Goal: Navigation & Orientation: Find specific page/section

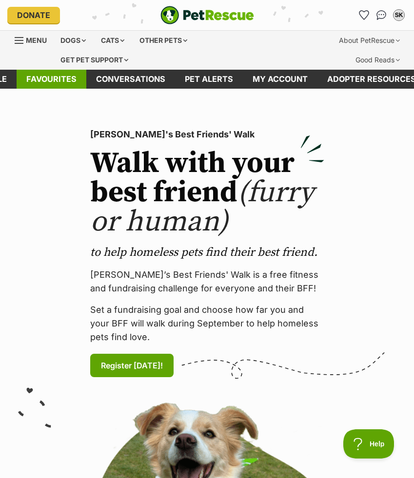
click at [60, 78] on link "Favourites" at bounding box center [52, 79] width 70 height 19
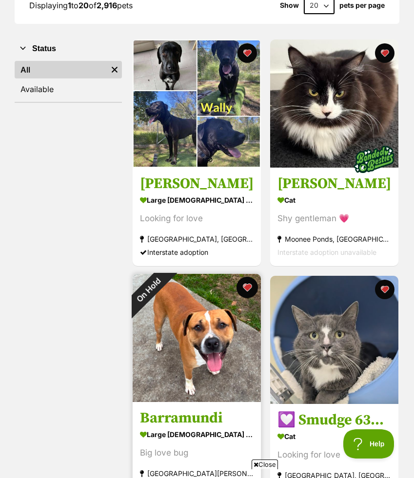
click at [250, 290] on button "favourite" at bounding box center [247, 287] width 21 height 21
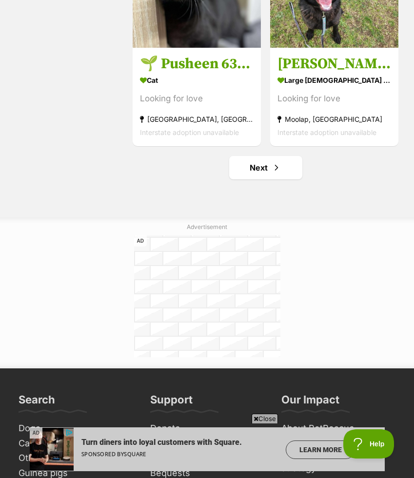
scroll to position [2496, 0]
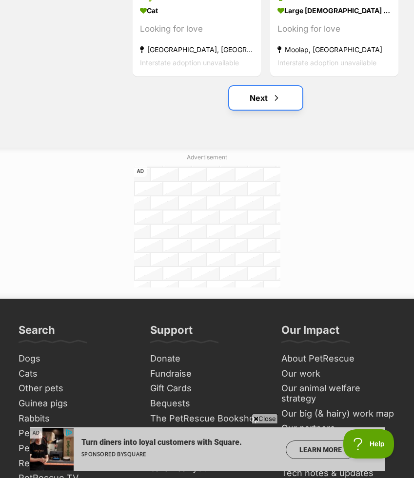
click at [262, 107] on link "Next" at bounding box center [265, 97] width 73 height 23
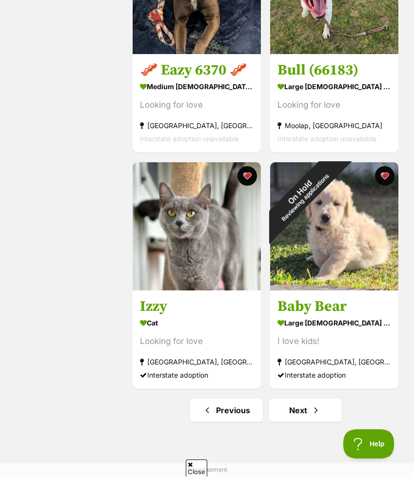
scroll to position [2218, 0]
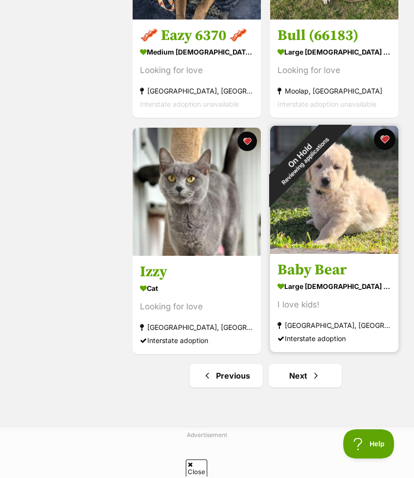
click at [388, 140] on button "favourite" at bounding box center [384, 139] width 21 height 21
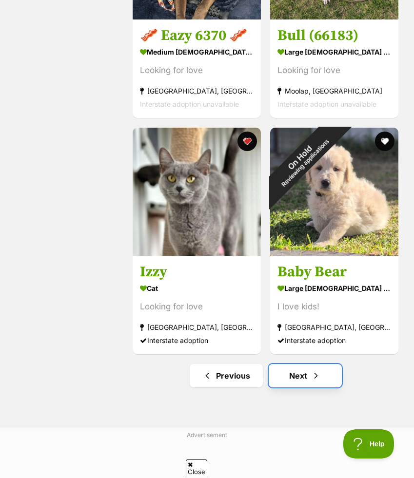
click at [295, 383] on link "Next" at bounding box center [305, 375] width 73 height 23
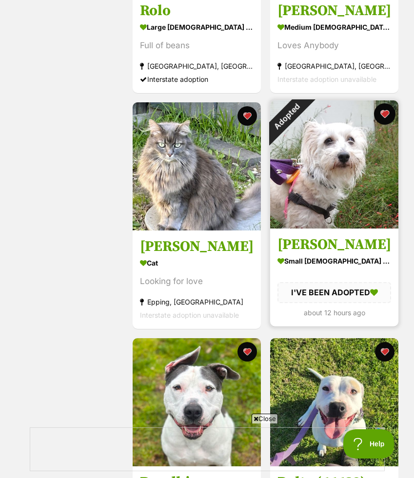
click at [384, 111] on button "favourite" at bounding box center [384, 113] width 21 height 21
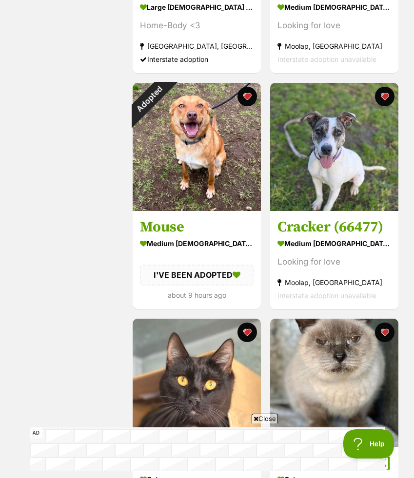
scroll to position [1576, 0]
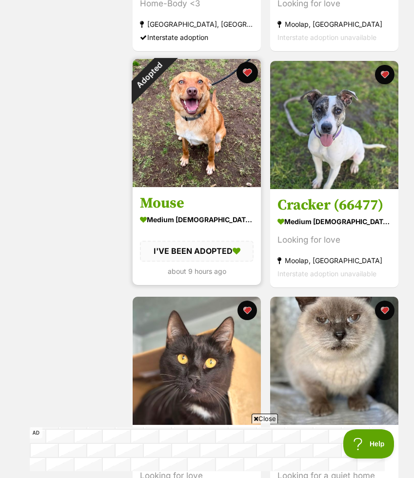
click at [252, 74] on button "favourite" at bounding box center [247, 72] width 21 height 21
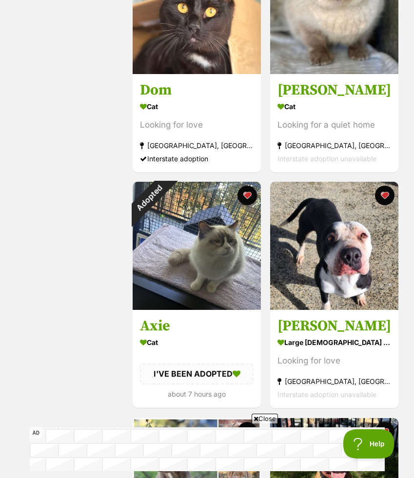
scroll to position [1948, 0]
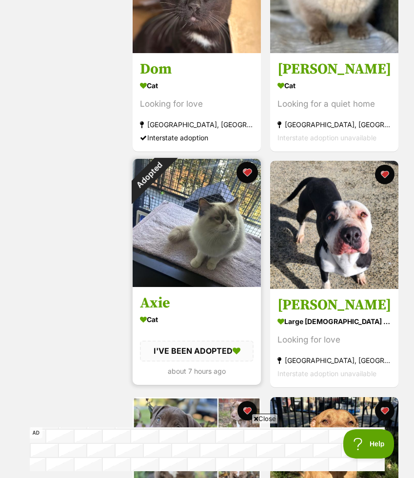
click at [251, 178] on button "favourite" at bounding box center [247, 172] width 21 height 21
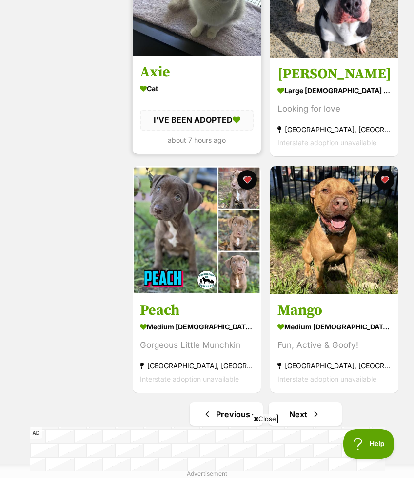
scroll to position [2246, 0]
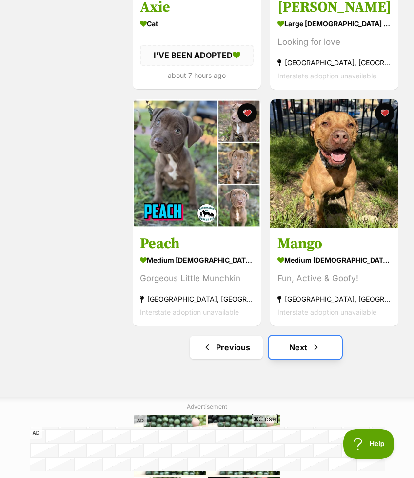
click at [308, 350] on link "Next" at bounding box center [305, 347] width 73 height 23
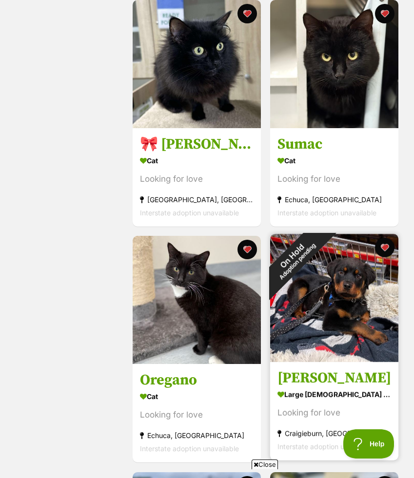
scroll to position [1174, 0]
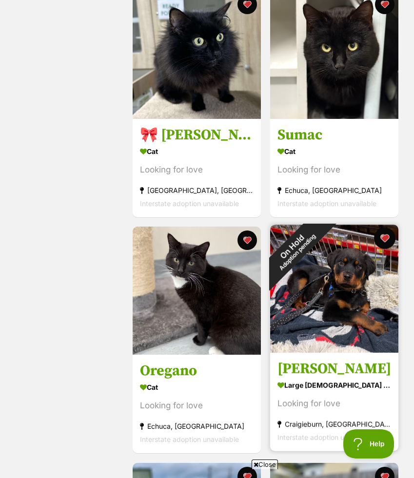
click at [389, 237] on button "favourite" at bounding box center [384, 238] width 21 height 21
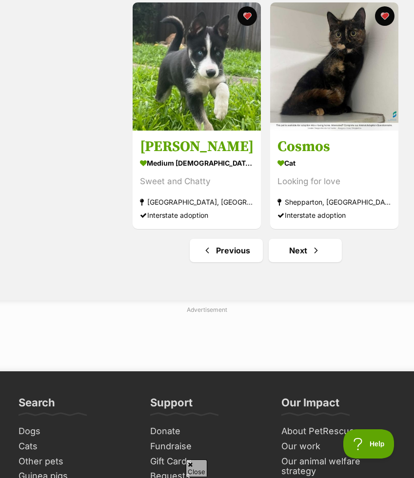
scroll to position [2342, 0]
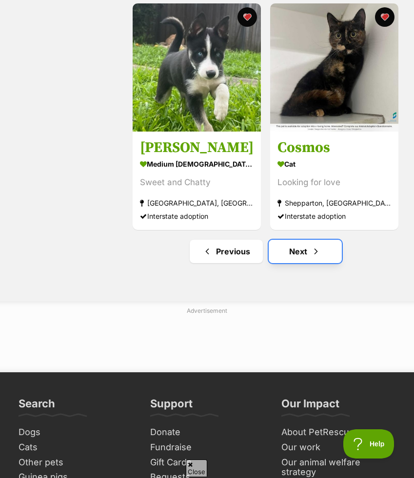
click at [326, 245] on link "Next" at bounding box center [305, 251] width 73 height 23
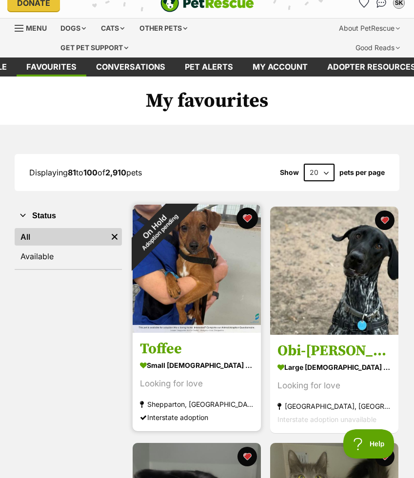
click at [247, 214] on button "favourite" at bounding box center [247, 218] width 21 height 21
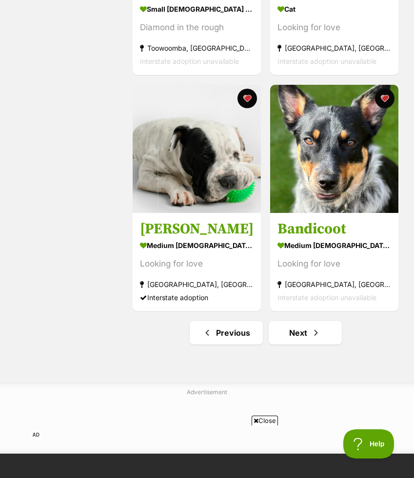
scroll to position [2346, 0]
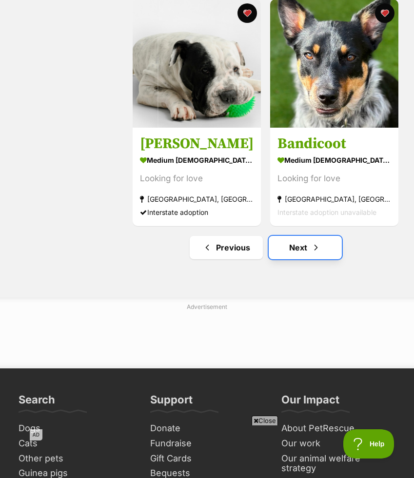
click at [295, 248] on link "Next" at bounding box center [305, 247] width 73 height 23
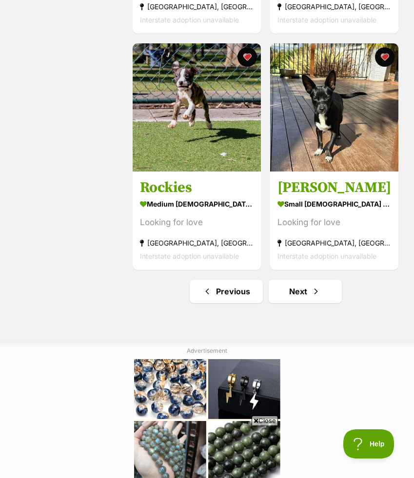
scroll to position [2304, 0]
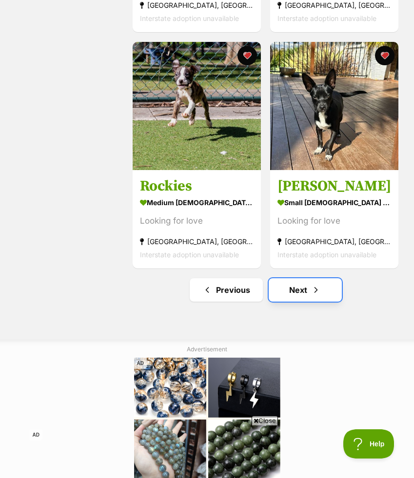
click at [308, 285] on link "Next" at bounding box center [305, 290] width 73 height 23
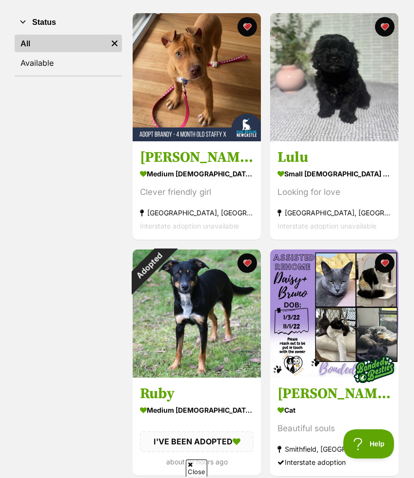
scroll to position [206, 0]
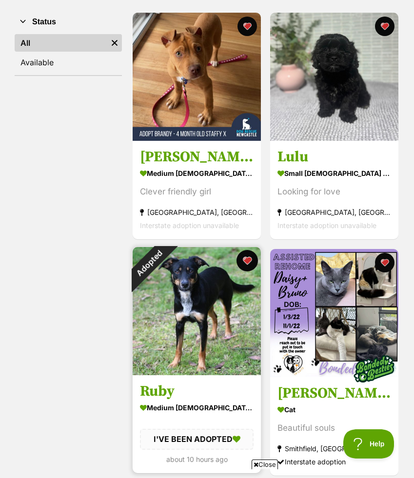
click at [252, 264] on button "favourite" at bounding box center [247, 260] width 21 height 21
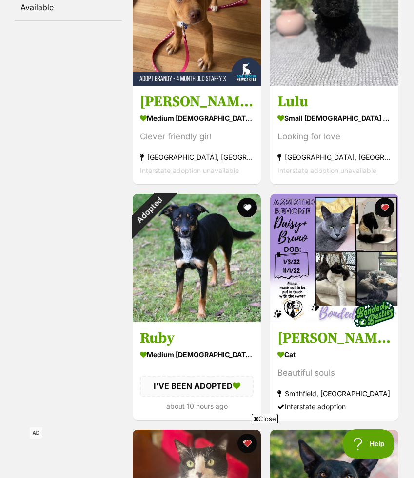
scroll to position [0, 0]
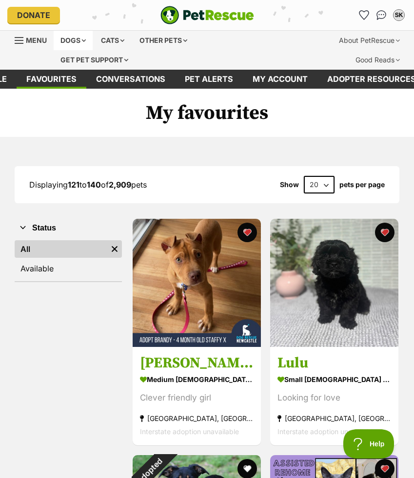
click at [74, 35] on div "Dogs" at bounding box center [73, 41] width 39 height 20
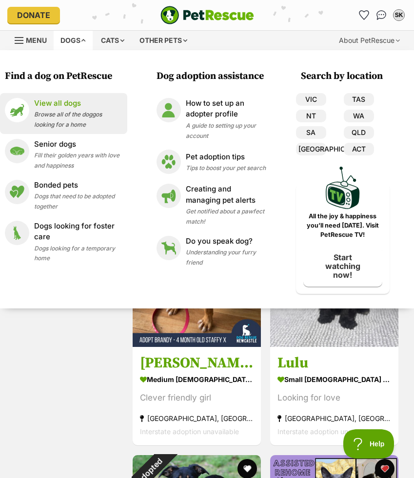
click at [88, 112] on span "Browse all of the doggos looking for a home" at bounding box center [68, 120] width 68 height 18
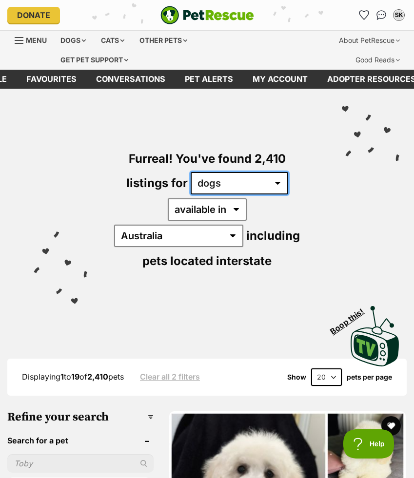
click at [219, 174] on select "any type of pet cats dogs other pets" at bounding box center [240, 183] width 98 height 22
select select "any"
click at [191, 172] on select "any type of pet cats dogs other pets" at bounding box center [240, 183] width 98 height 22
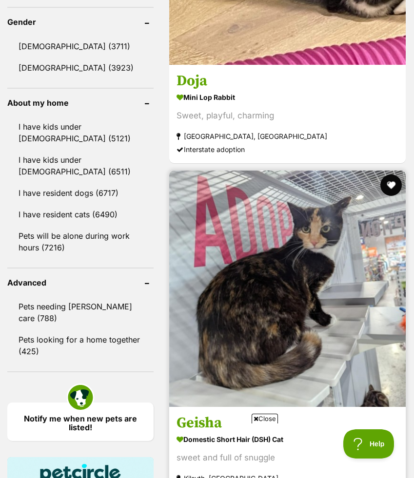
click at [392, 175] on button "favourite" at bounding box center [390, 185] width 21 height 21
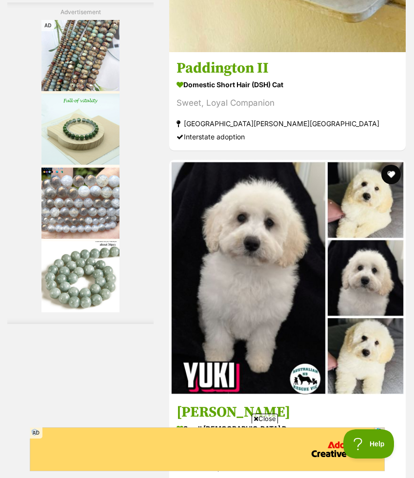
scroll to position [2879, 0]
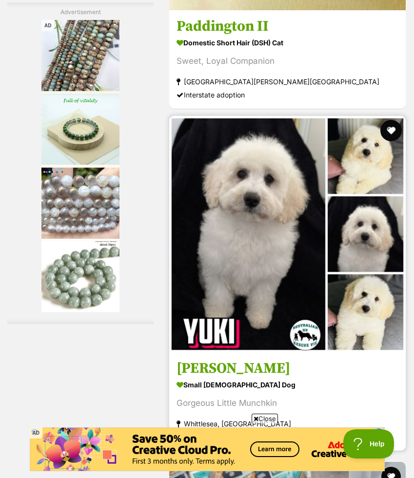
click at [390, 120] on button "favourite" at bounding box center [390, 130] width 21 height 21
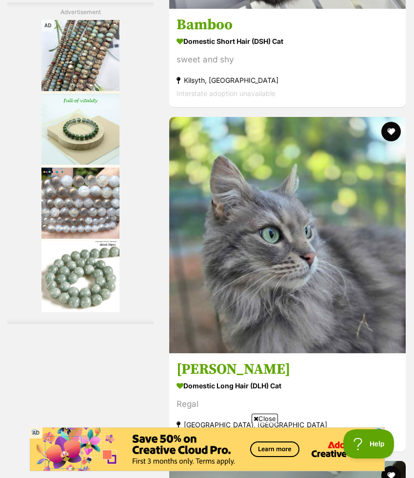
scroll to position [3543, 0]
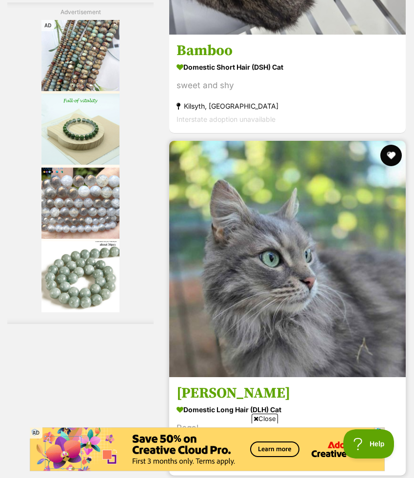
click at [389, 145] on button "favourite" at bounding box center [390, 155] width 21 height 21
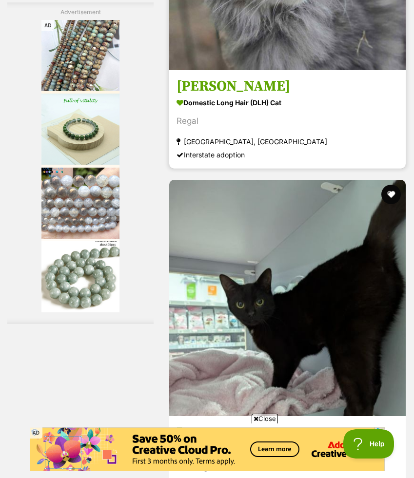
scroll to position [3913, 0]
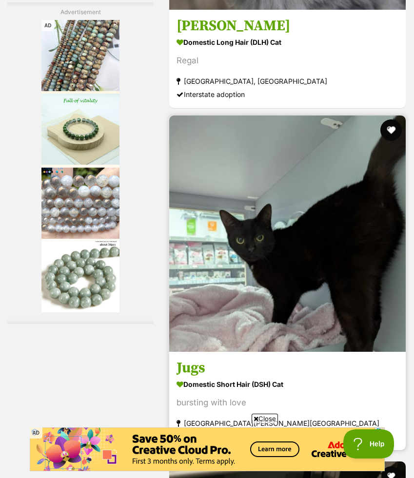
click at [388, 119] on button "favourite" at bounding box center [390, 129] width 21 height 21
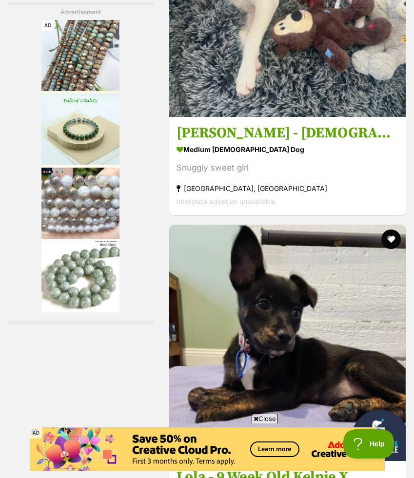
scroll to position [4992, 0]
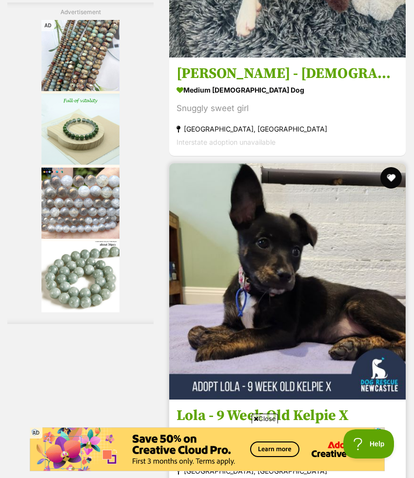
click at [390, 167] on button "favourite" at bounding box center [390, 177] width 21 height 21
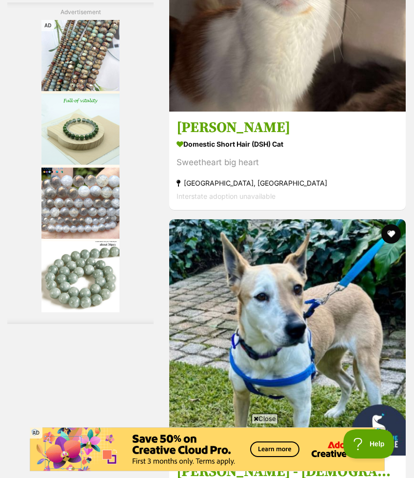
scroll to position [5725, 0]
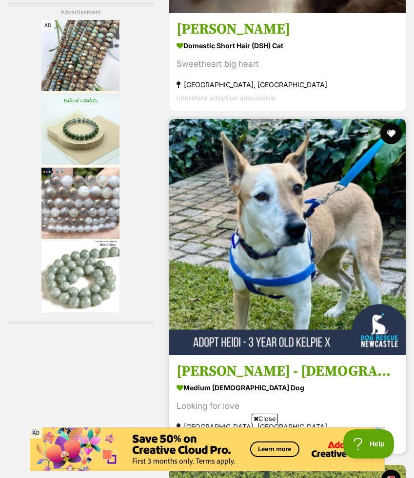
click at [389, 123] on button "favourite" at bounding box center [390, 133] width 21 height 21
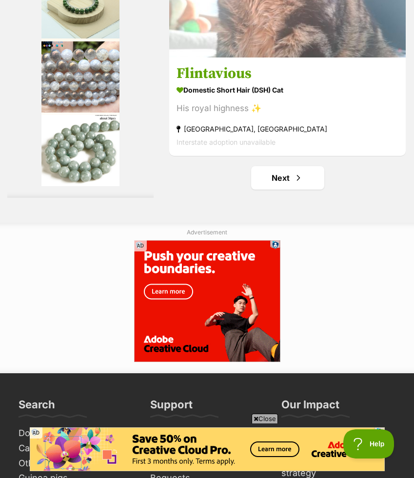
scroll to position [7774, 0]
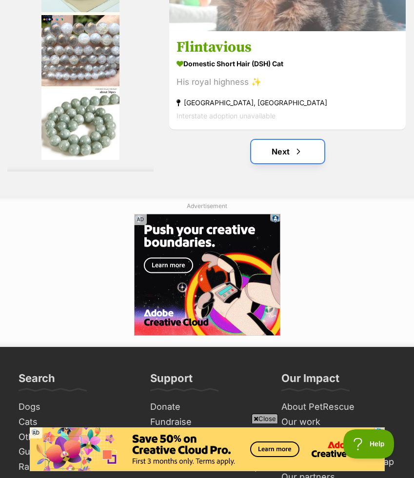
click at [320, 140] on link "Next" at bounding box center [287, 151] width 73 height 23
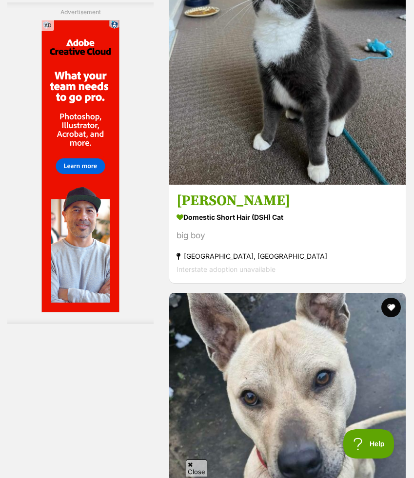
scroll to position [3031, 0]
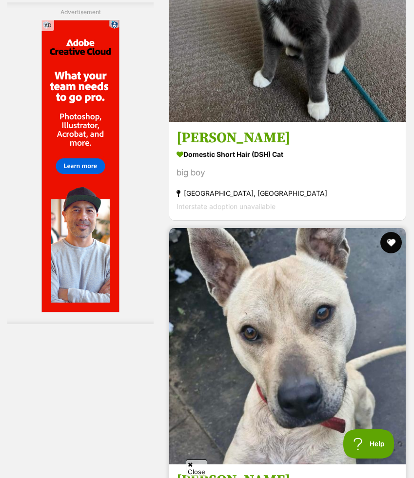
click at [392, 232] on button "favourite" at bounding box center [390, 242] width 21 height 21
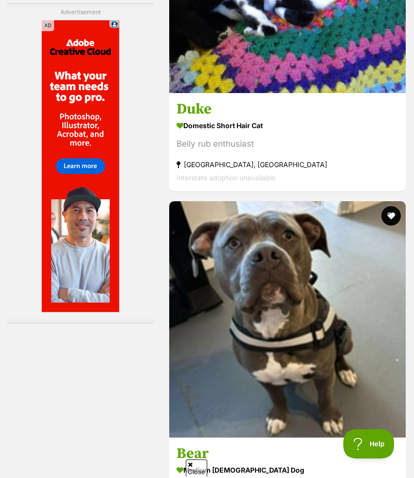
scroll to position [5001, 0]
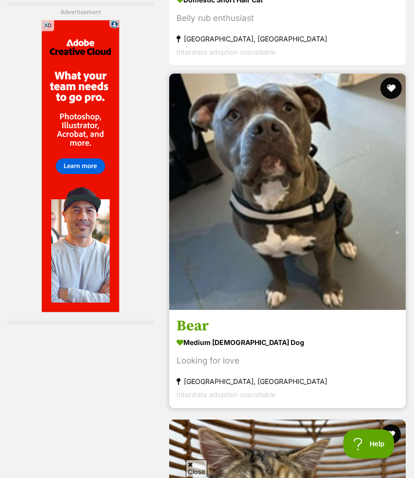
click at [392, 78] on button "favourite" at bounding box center [390, 88] width 21 height 21
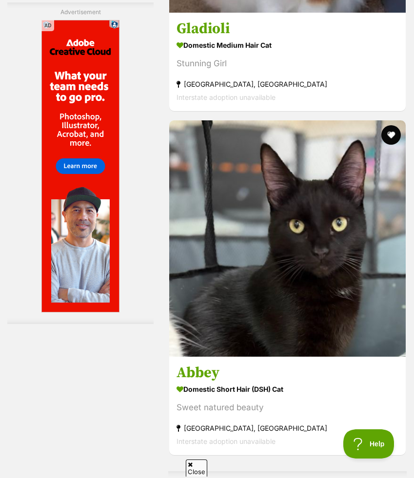
scroll to position [6344, 0]
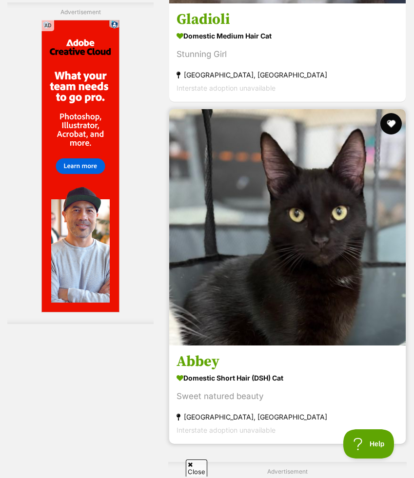
click at [394, 113] on button "favourite" at bounding box center [390, 123] width 21 height 21
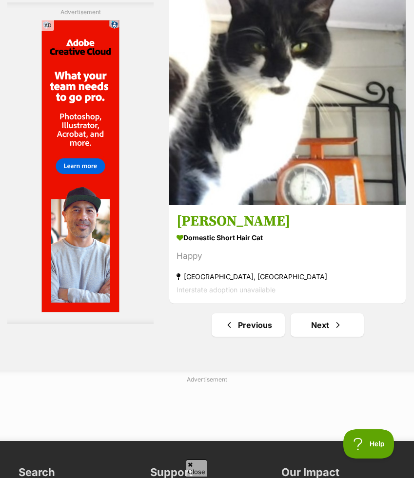
scroll to position [7564, 0]
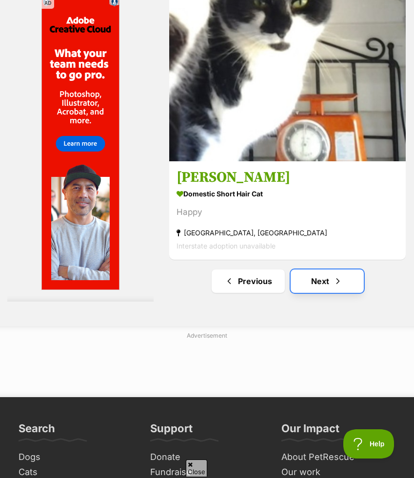
click at [324, 270] on link "Next" at bounding box center [327, 281] width 73 height 23
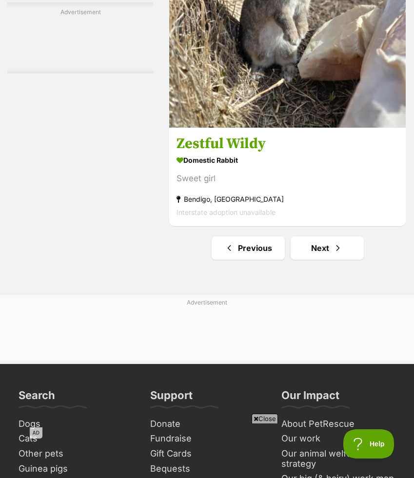
scroll to position [7936, 0]
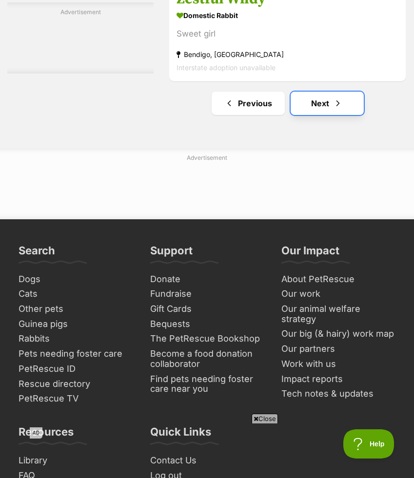
click at [328, 92] on link "Next" at bounding box center [327, 103] width 73 height 23
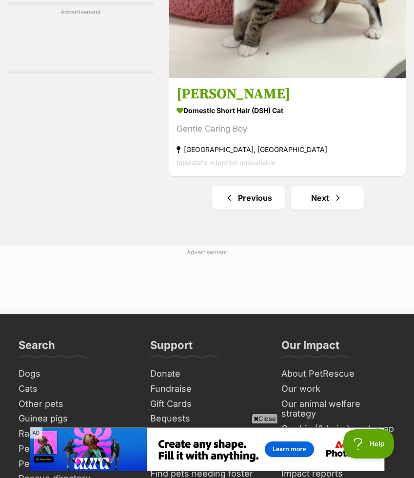
scroll to position [7415, 0]
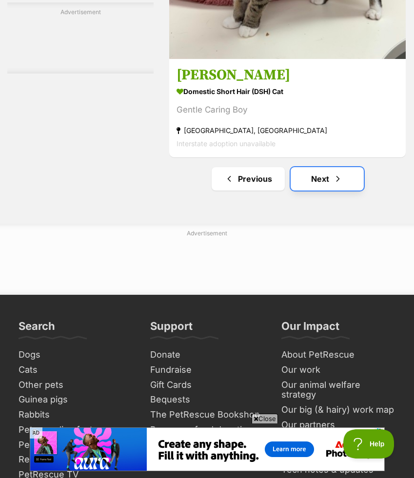
click at [338, 167] on link "Next" at bounding box center [327, 178] width 73 height 23
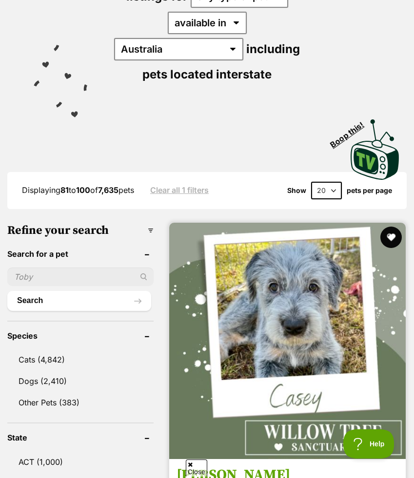
click at [385, 227] on button "favourite" at bounding box center [390, 237] width 21 height 21
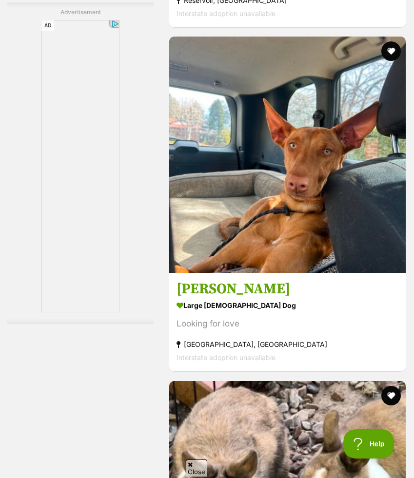
scroll to position [2879, 0]
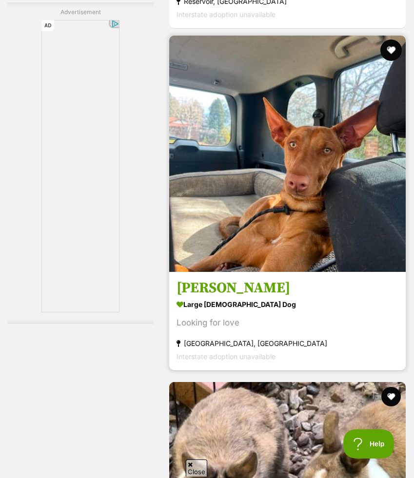
click at [389, 40] on button "favourite" at bounding box center [390, 50] width 21 height 21
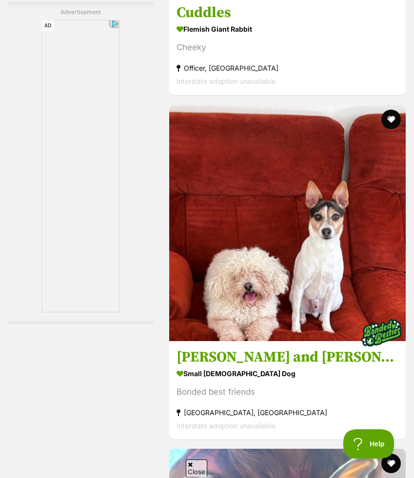
scroll to position [4963, 0]
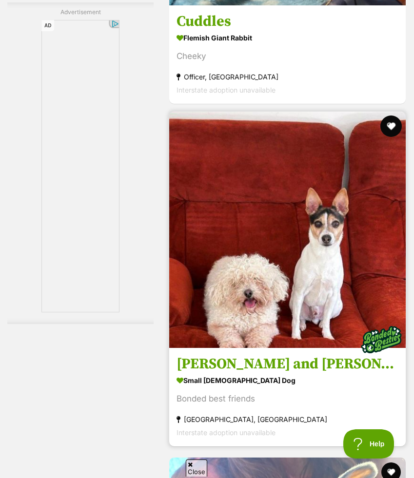
click at [390, 116] on button "favourite" at bounding box center [390, 126] width 21 height 21
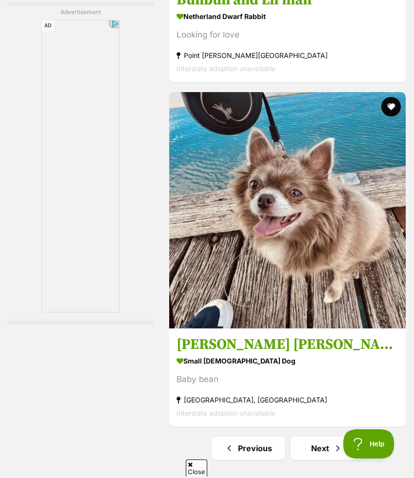
scroll to position [7411, 0]
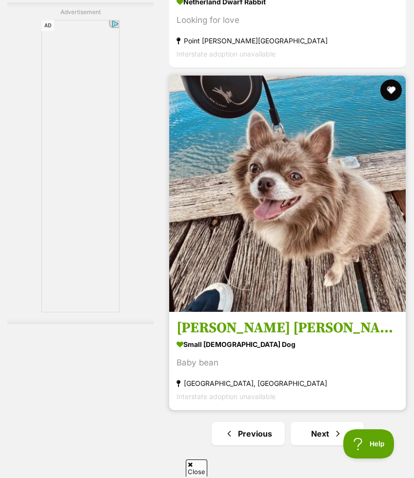
click at [391, 80] on button "favourite" at bounding box center [390, 90] width 21 height 21
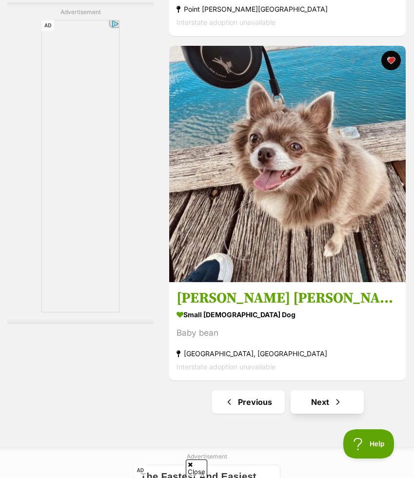
scroll to position [7446, 0]
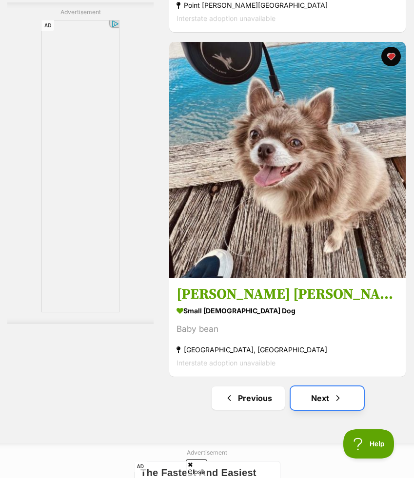
click at [312, 387] on link "Next" at bounding box center [327, 398] width 73 height 23
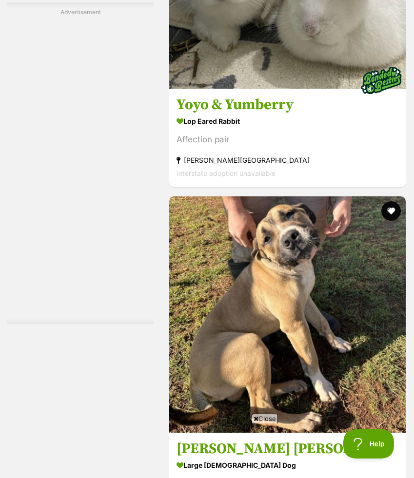
scroll to position [1781, 0]
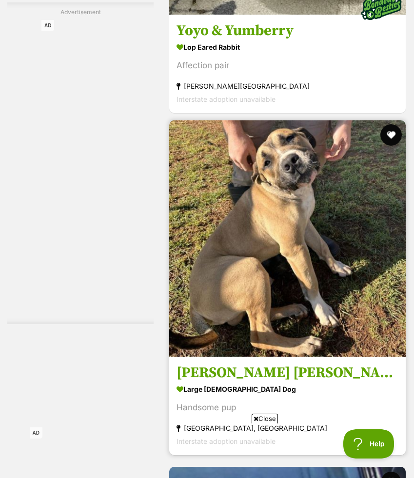
click at [389, 124] on button "favourite" at bounding box center [390, 134] width 21 height 21
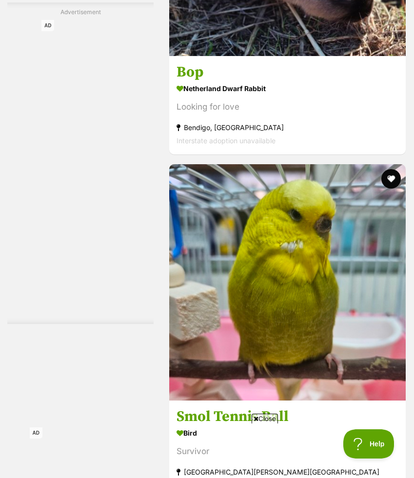
scroll to position [3901, 0]
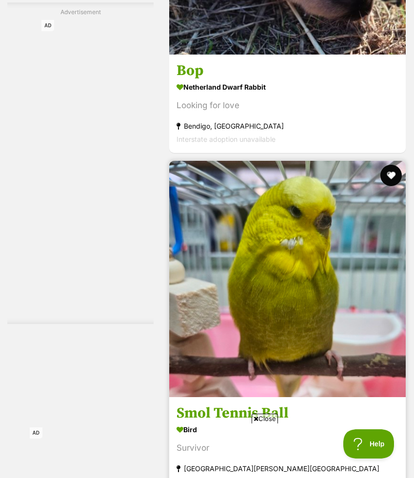
click at [393, 165] on button "favourite" at bounding box center [390, 175] width 21 height 21
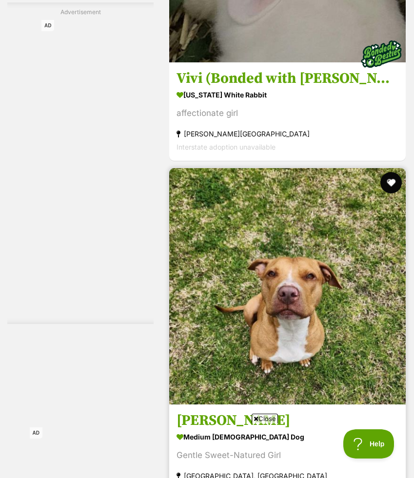
click at [392, 172] on button "favourite" at bounding box center [390, 182] width 21 height 21
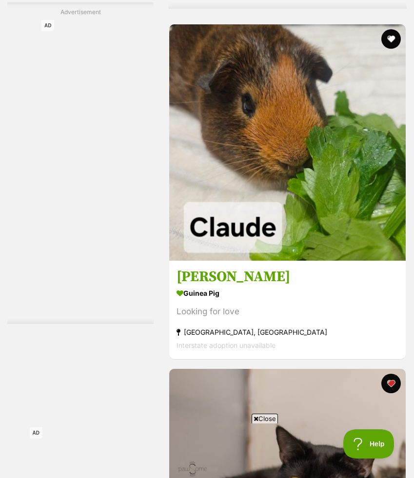
scroll to position [7223, 0]
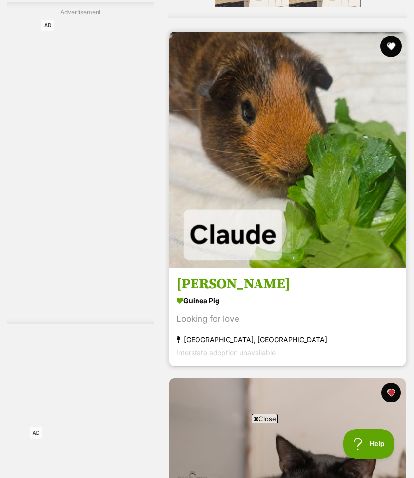
click at [388, 36] on button "favourite" at bounding box center [390, 46] width 21 height 21
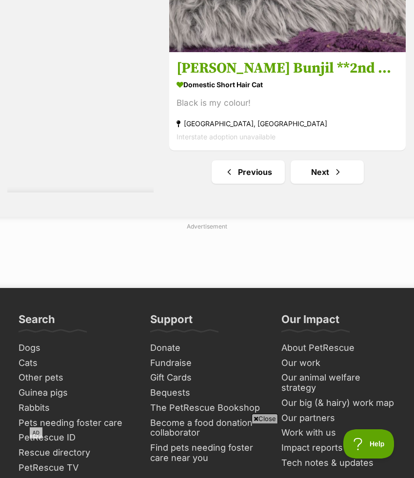
scroll to position [7817, 0]
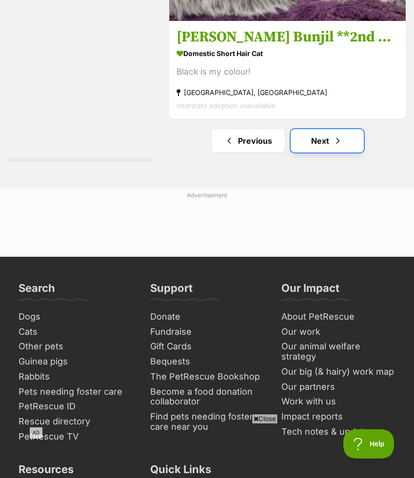
click at [314, 129] on link "Next" at bounding box center [327, 140] width 73 height 23
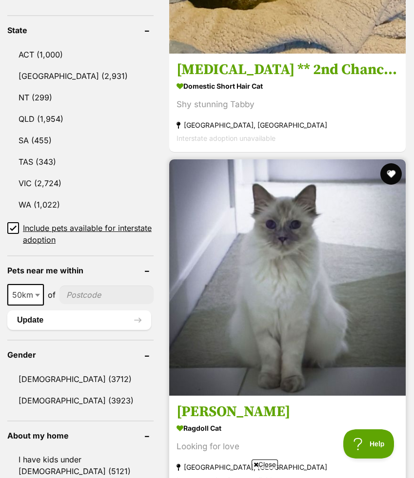
click at [390, 163] on button "favourite" at bounding box center [390, 173] width 21 height 21
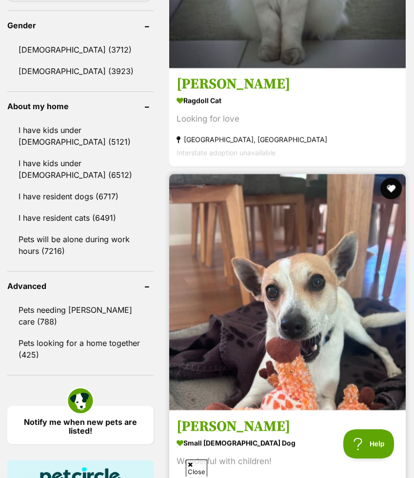
click at [392, 178] on button "favourite" at bounding box center [390, 188] width 21 height 21
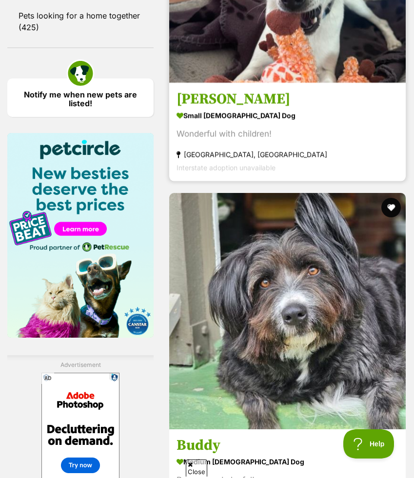
scroll to position [1262, 0]
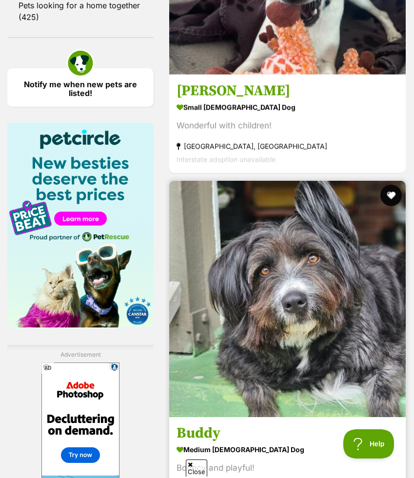
click at [391, 185] on button "favourite" at bounding box center [390, 195] width 21 height 21
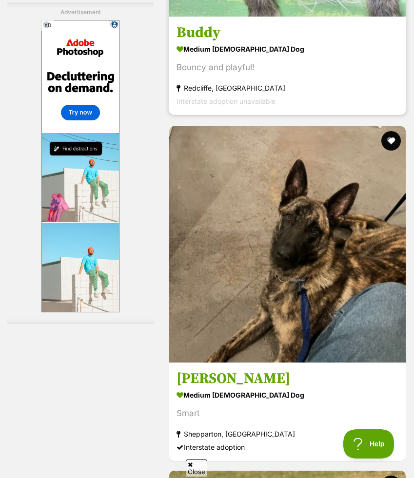
scroll to position [1711, 0]
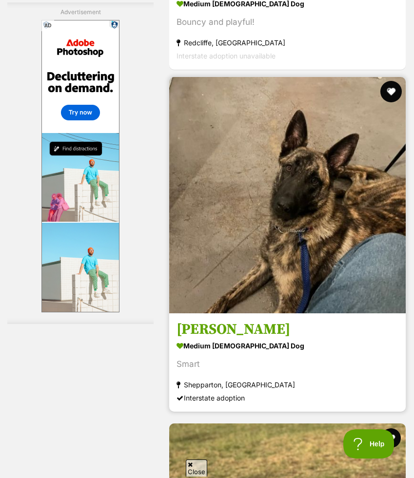
click at [392, 81] on button "favourite" at bounding box center [390, 91] width 21 height 21
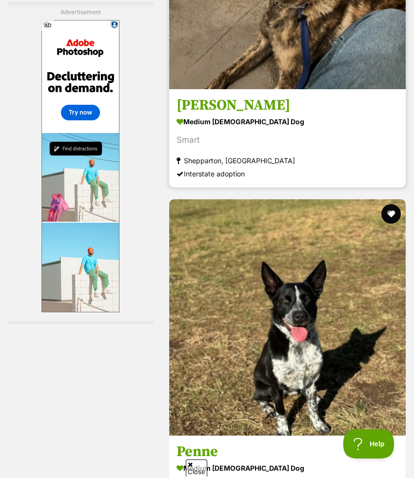
scroll to position [2009, 0]
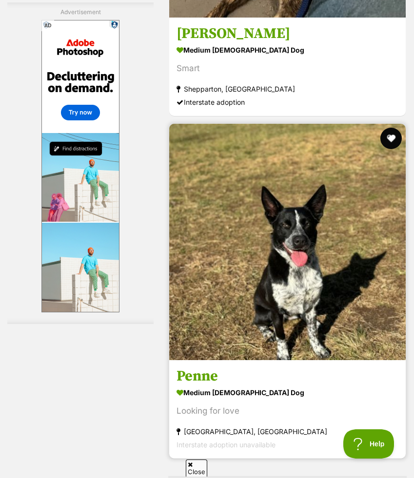
click at [388, 128] on button "favourite" at bounding box center [390, 138] width 21 height 21
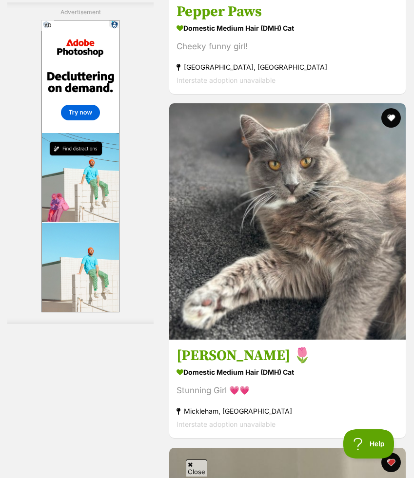
scroll to position [3812, 0]
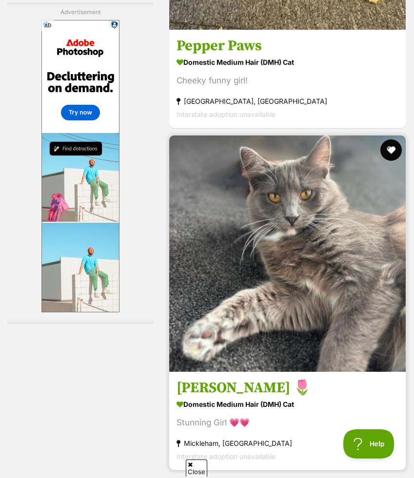
click at [390, 139] on button "favourite" at bounding box center [390, 149] width 21 height 21
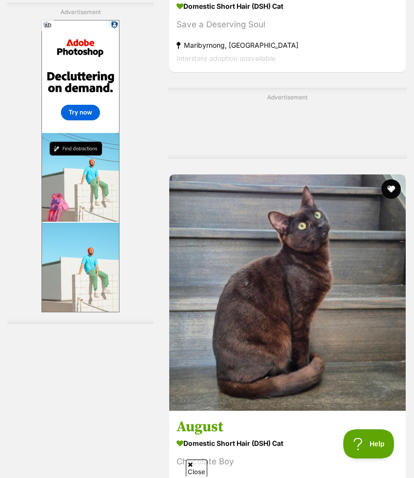
scroll to position [4563, 0]
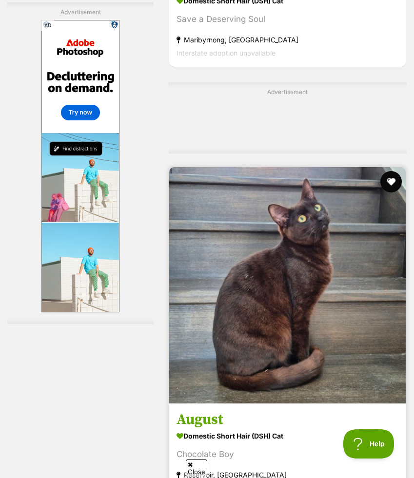
click at [390, 171] on button "favourite" at bounding box center [390, 181] width 21 height 21
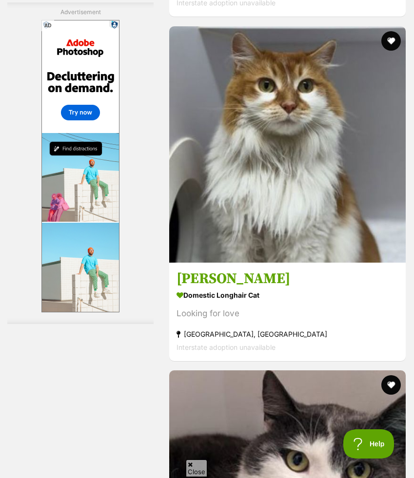
scroll to position [6032, 0]
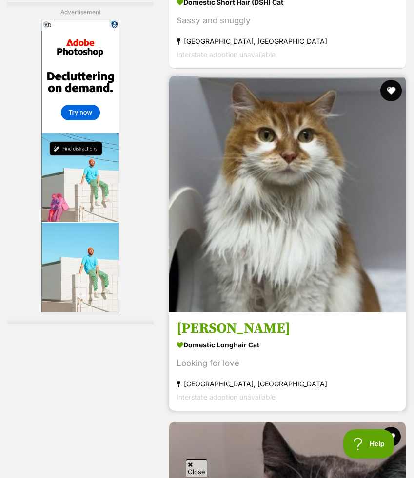
click at [390, 80] on button "favourite" at bounding box center [390, 90] width 21 height 21
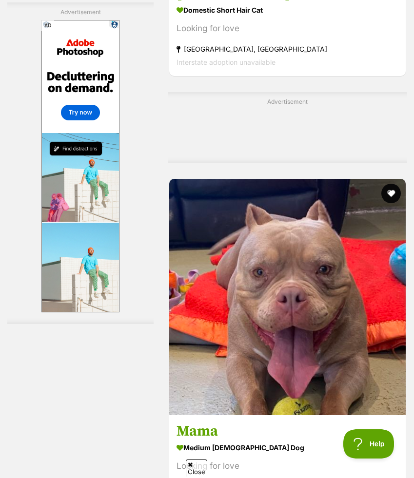
scroll to position [6728, 0]
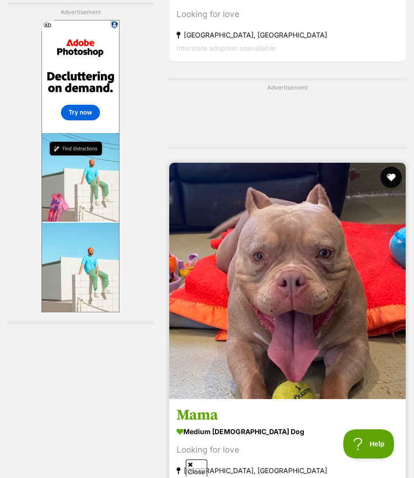
click at [388, 167] on button "favourite" at bounding box center [390, 177] width 21 height 21
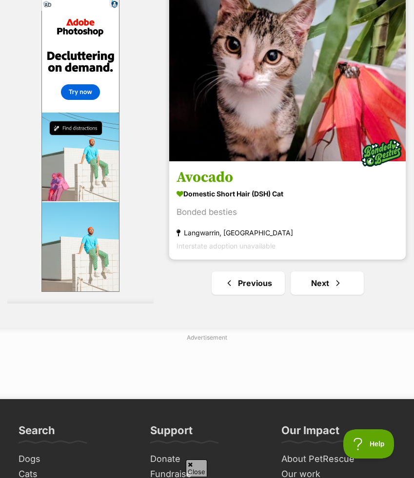
scroll to position [7314, 0]
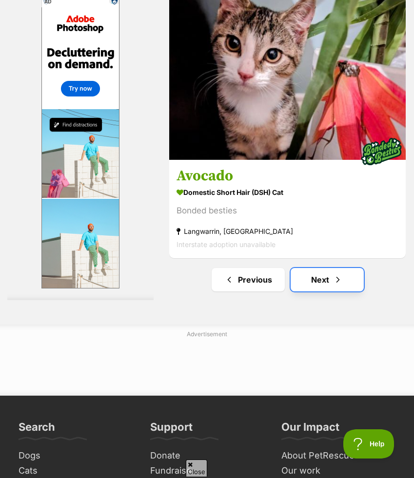
click at [331, 268] on link "Next" at bounding box center [327, 279] width 73 height 23
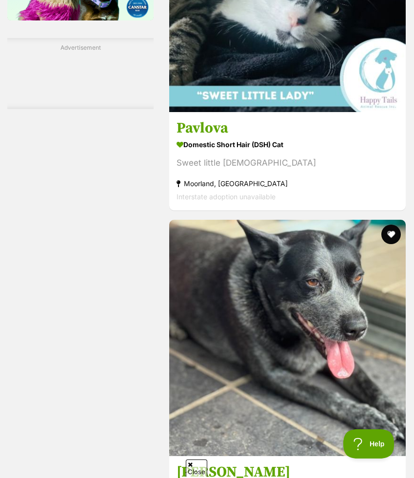
scroll to position [1569, 0]
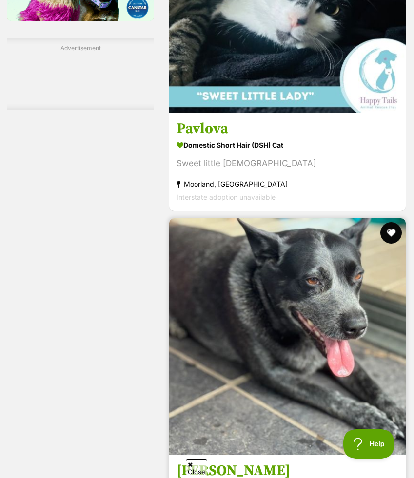
click at [389, 222] on button "favourite" at bounding box center [390, 232] width 21 height 21
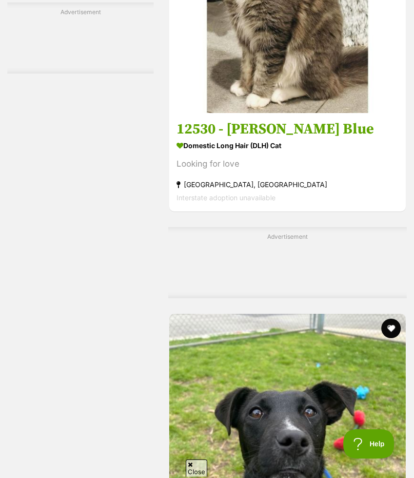
scroll to position [2347, 0]
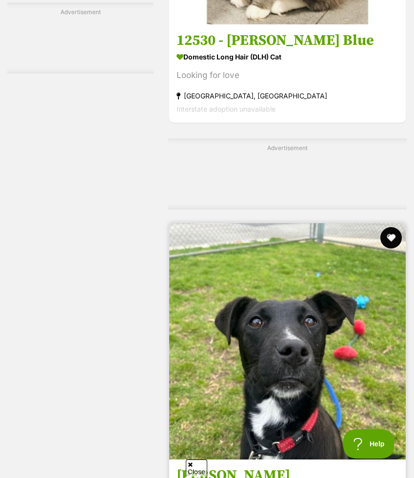
click at [389, 227] on button "favourite" at bounding box center [390, 237] width 21 height 21
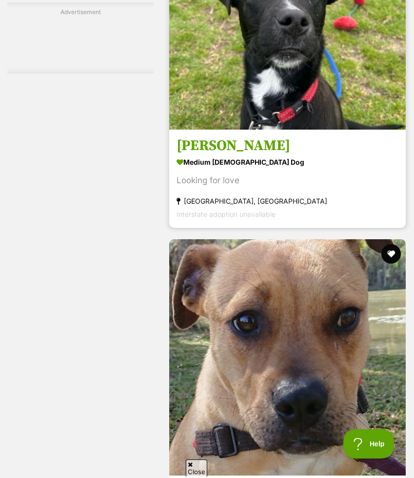
scroll to position [2739, 0]
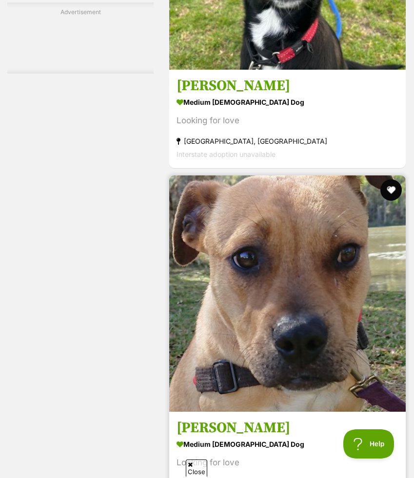
click at [390, 179] on button "favourite" at bounding box center [390, 189] width 21 height 21
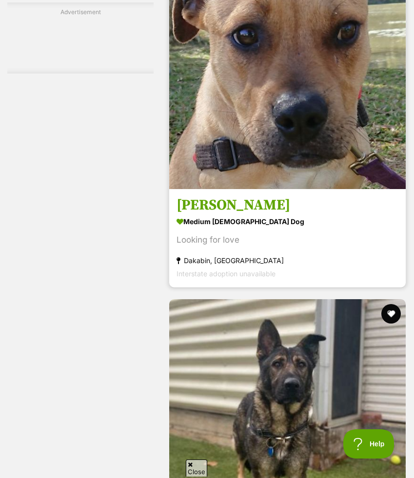
scroll to position [3078, 0]
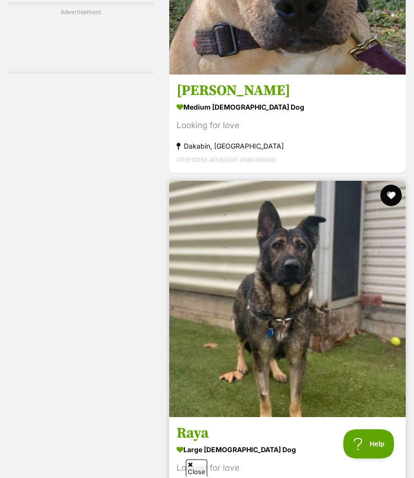
click at [394, 185] on button "favourite" at bounding box center [390, 195] width 21 height 21
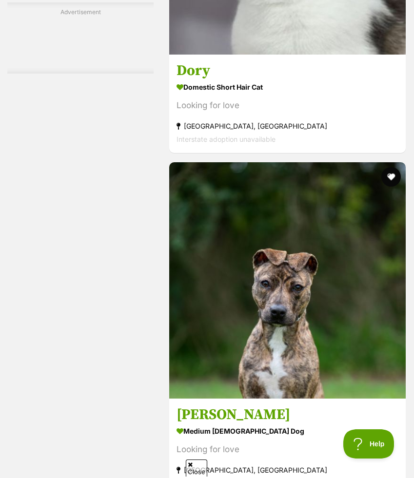
scroll to position [3823, 0]
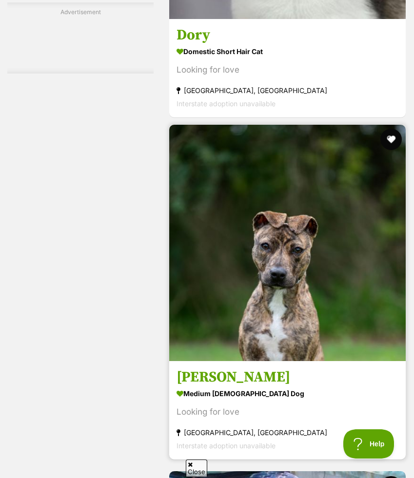
click at [391, 129] on button "favourite" at bounding box center [390, 139] width 21 height 21
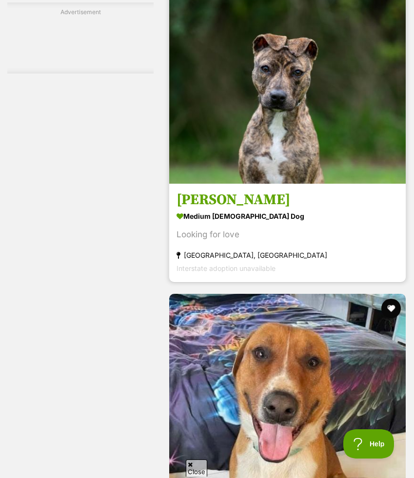
scroll to position [4080, 0]
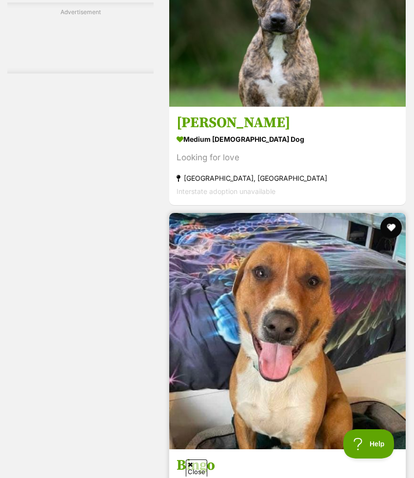
click at [392, 217] on button "favourite" at bounding box center [390, 227] width 21 height 21
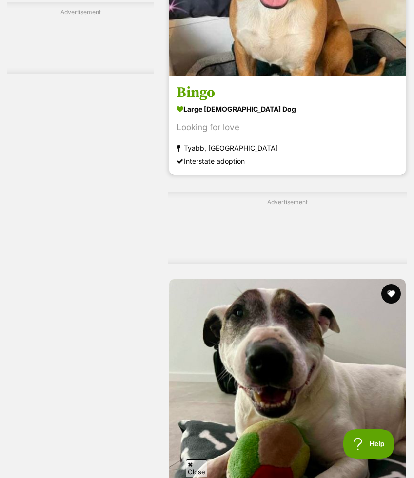
scroll to position [4469, 0]
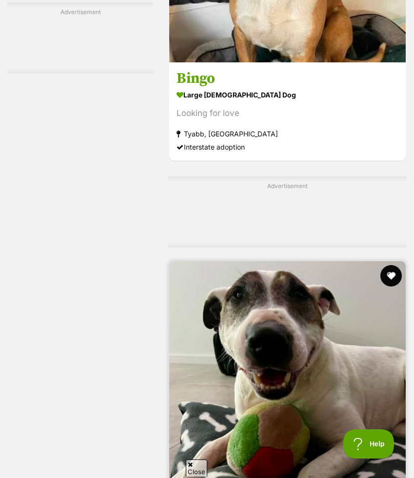
click at [394, 265] on button "favourite" at bounding box center [390, 275] width 21 height 21
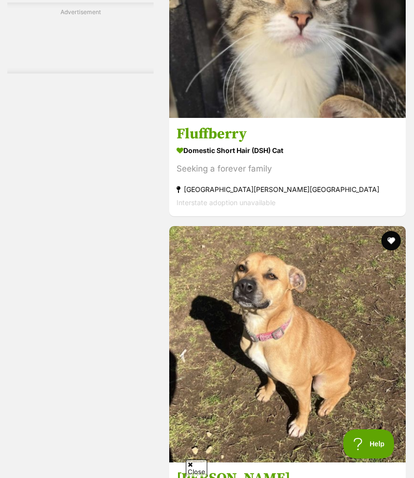
scroll to position [5895, 0]
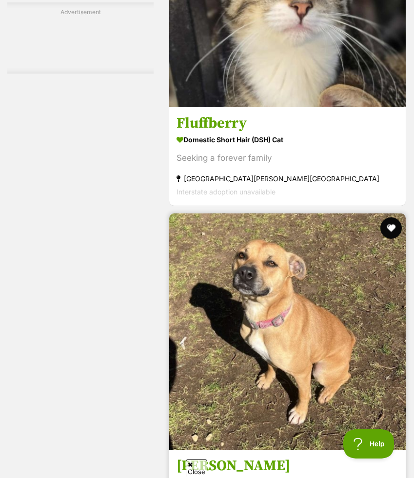
click at [391, 218] on button "favourite" at bounding box center [390, 228] width 21 height 21
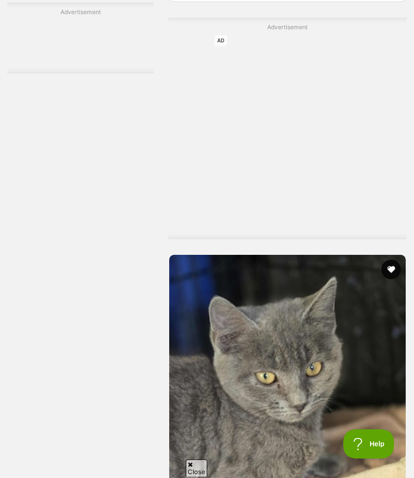
scroll to position [6796, 0]
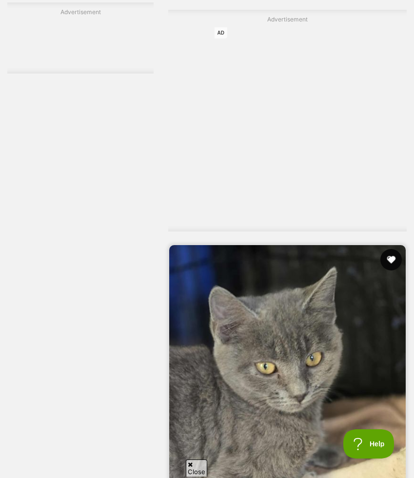
click at [391, 249] on button "favourite" at bounding box center [390, 259] width 21 height 21
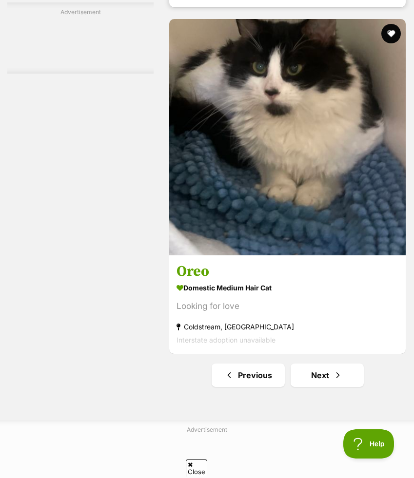
scroll to position [7372, 0]
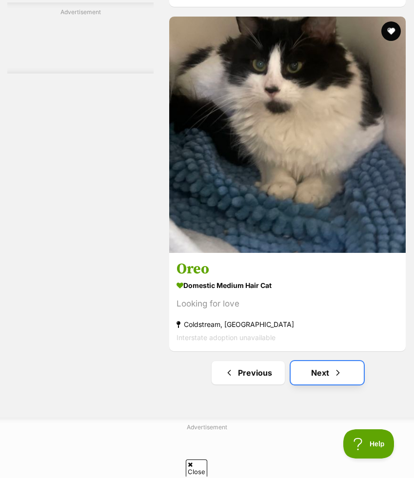
click at [325, 361] on link "Next" at bounding box center [327, 372] width 73 height 23
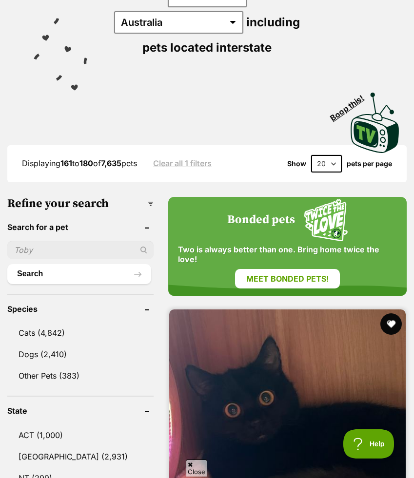
click at [390, 314] on button "favourite" at bounding box center [390, 324] width 21 height 21
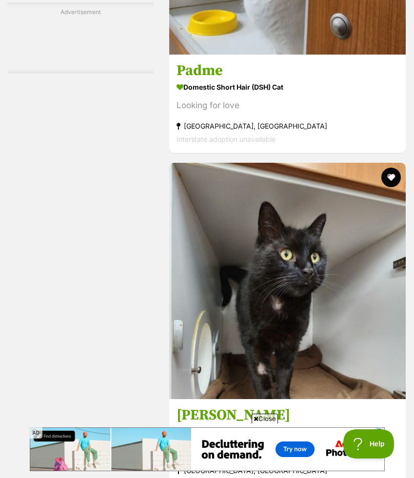
scroll to position [2087, 0]
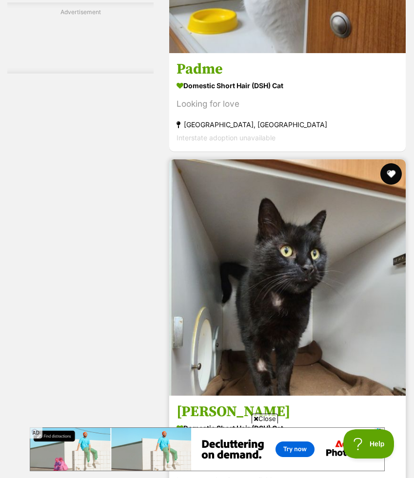
click at [389, 163] on button "favourite" at bounding box center [390, 173] width 21 height 21
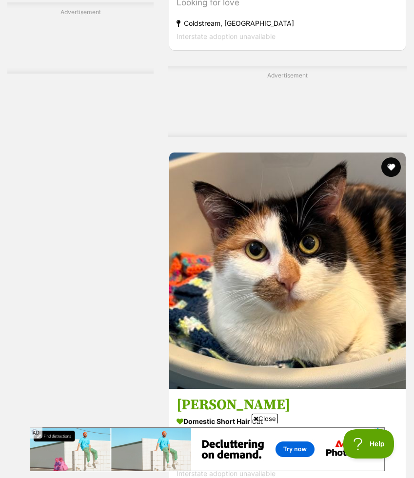
scroll to position [4752, 0]
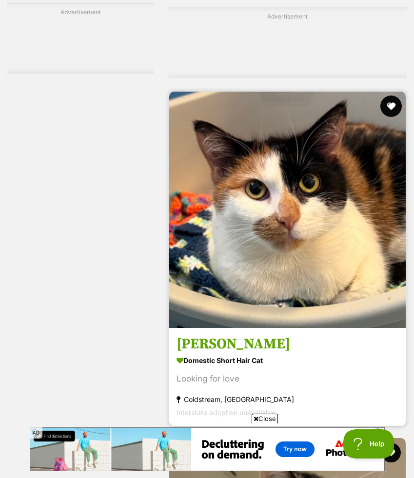
click at [392, 96] on button "favourite" at bounding box center [390, 106] width 21 height 21
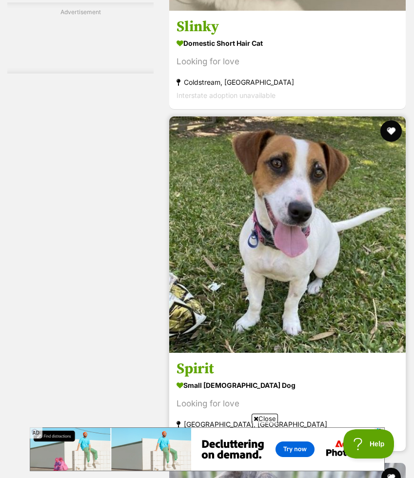
scroll to position [5416, 0]
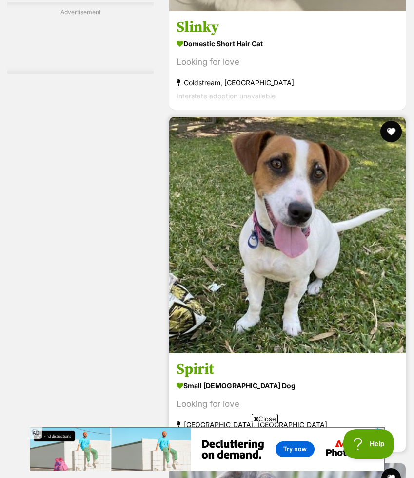
click at [390, 121] on button "favourite" at bounding box center [390, 131] width 21 height 21
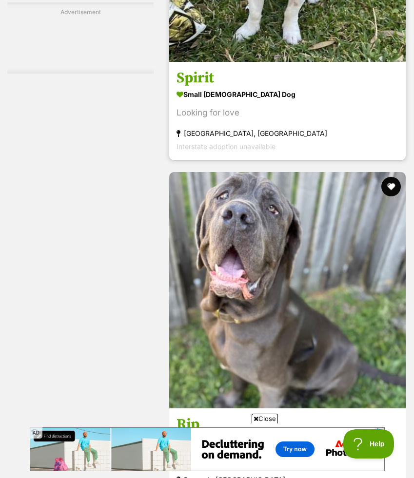
scroll to position [5707, 0]
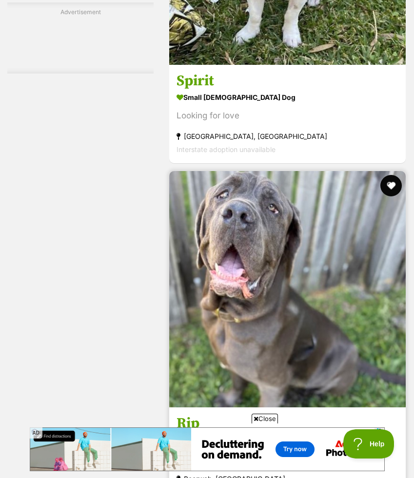
click at [390, 175] on button "favourite" at bounding box center [390, 185] width 21 height 21
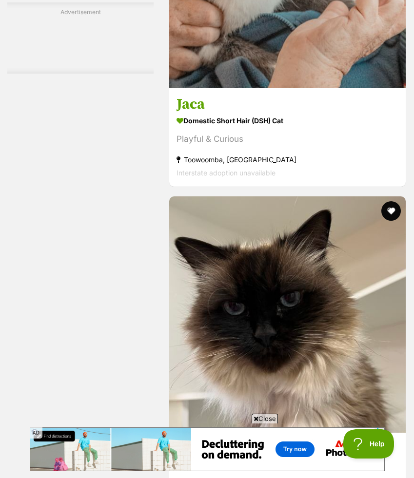
scroll to position [7405, 0]
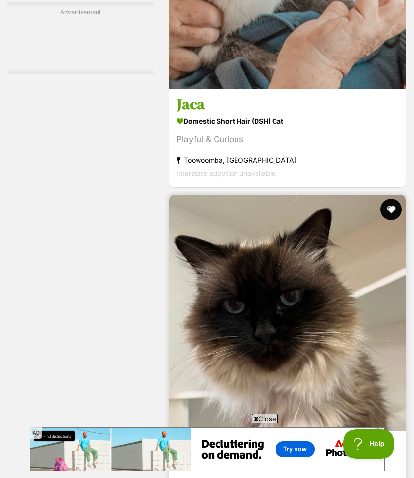
click at [390, 199] on button "favourite" at bounding box center [390, 209] width 21 height 21
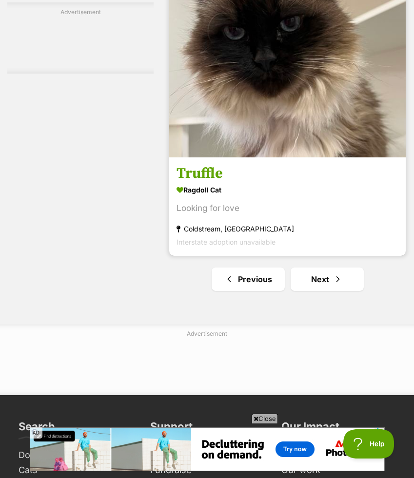
scroll to position [7756, 0]
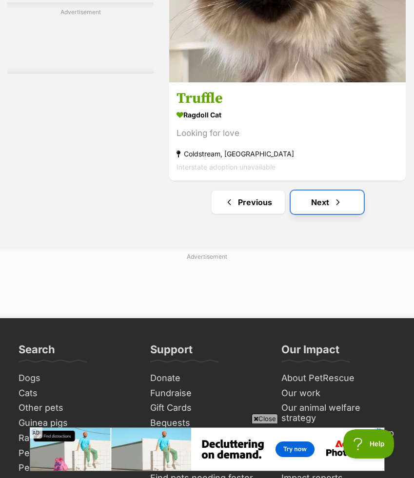
click at [319, 191] on link "Next" at bounding box center [327, 202] width 73 height 23
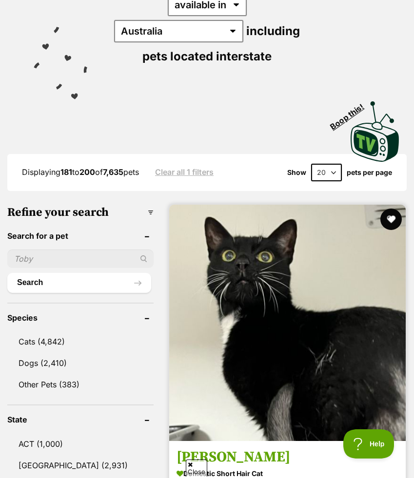
click at [387, 209] on button "favourite" at bounding box center [390, 219] width 21 height 21
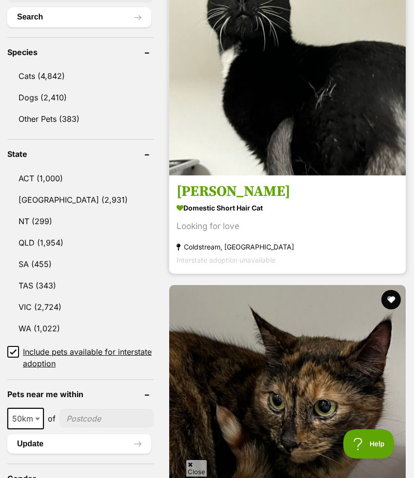
scroll to position [509, 0]
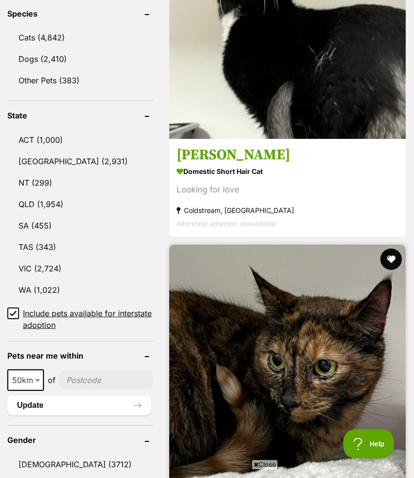
click at [392, 249] on button "favourite" at bounding box center [390, 259] width 21 height 21
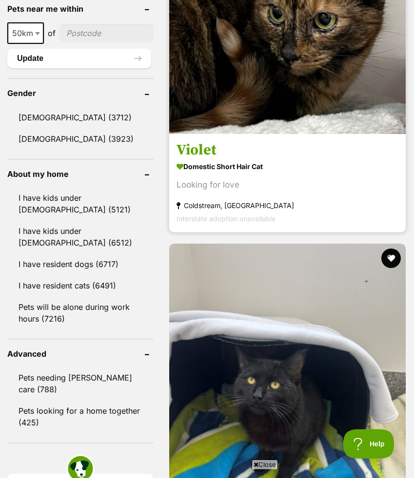
scroll to position [870, 0]
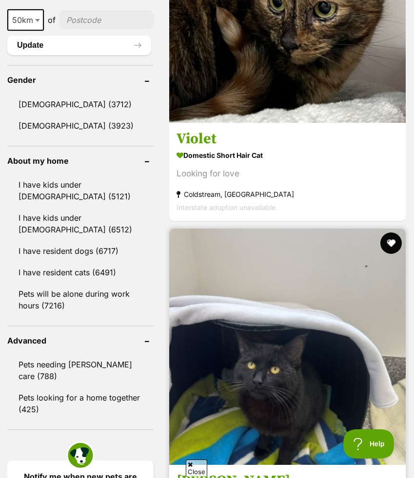
click at [391, 233] on button "favourite" at bounding box center [390, 243] width 21 height 21
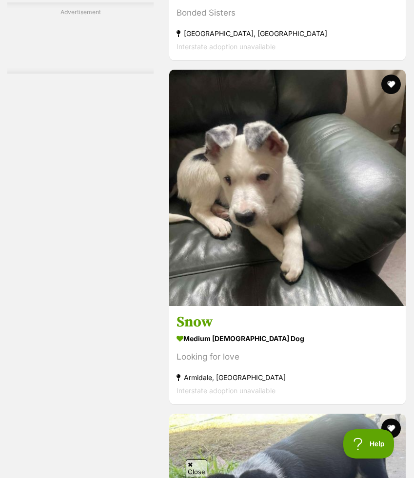
scroll to position [3516, 0]
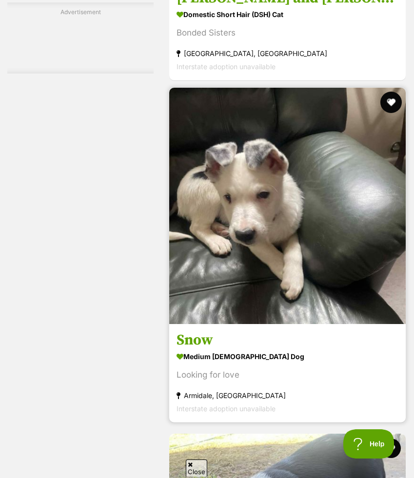
click at [391, 92] on button "favourite" at bounding box center [390, 102] width 21 height 21
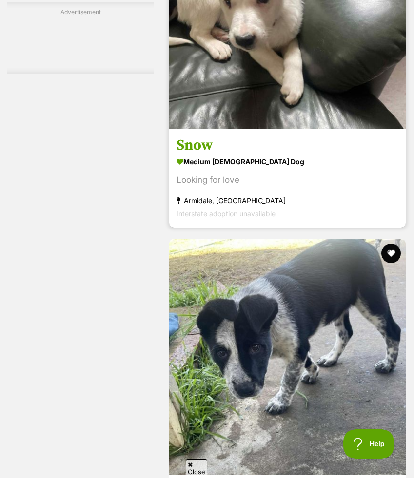
scroll to position [3748, 0]
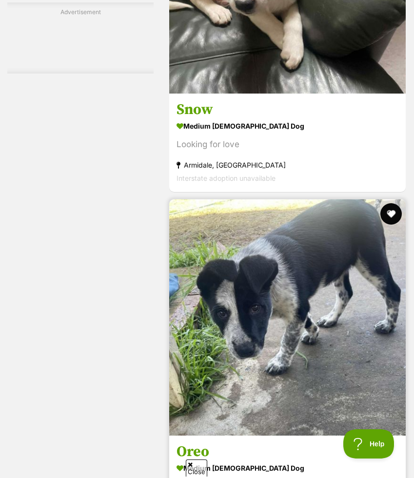
click at [389, 203] on button "favourite" at bounding box center [390, 213] width 21 height 21
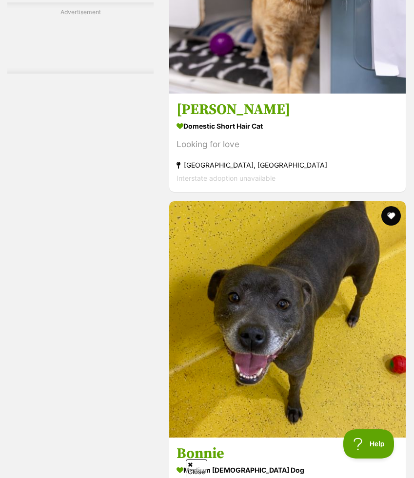
scroll to position [5259, 0]
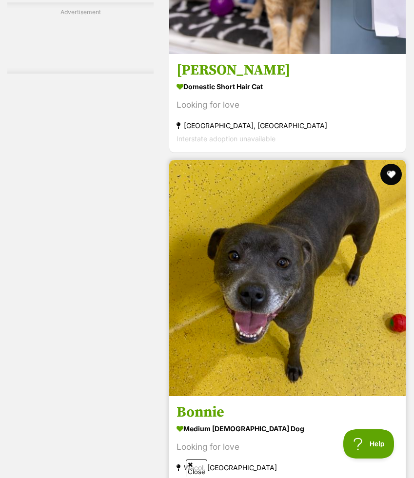
click at [391, 164] on button "favourite" at bounding box center [390, 174] width 21 height 21
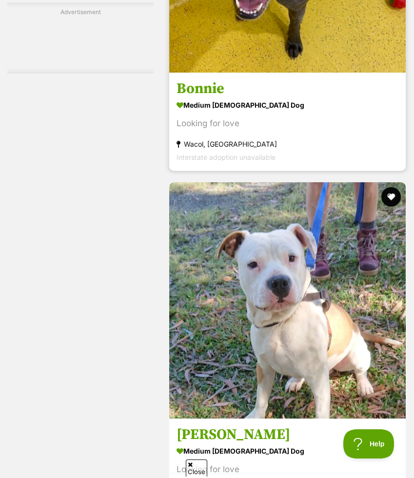
scroll to position [5631, 0]
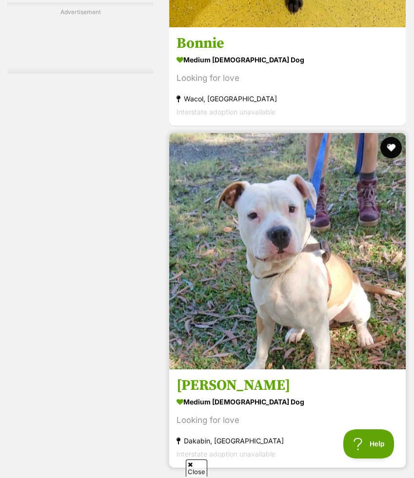
click at [392, 137] on button "favourite" at bounding box center [390, 147] width 21 height 21
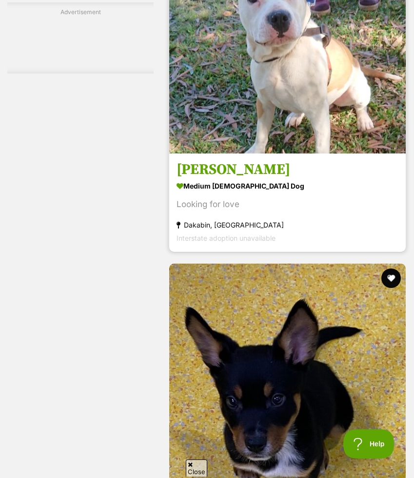
scroll to position [5941, 0]
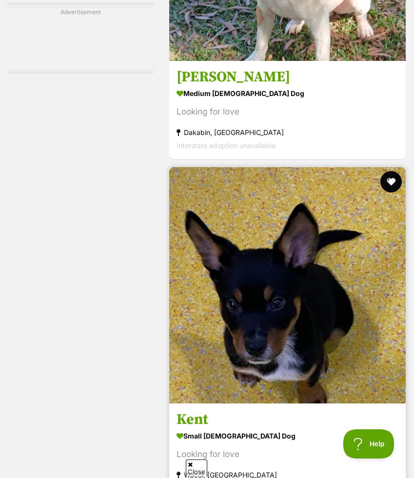
click at [393, 171] on button "favourite" at bounding box center [390, 181] width 21 height 21
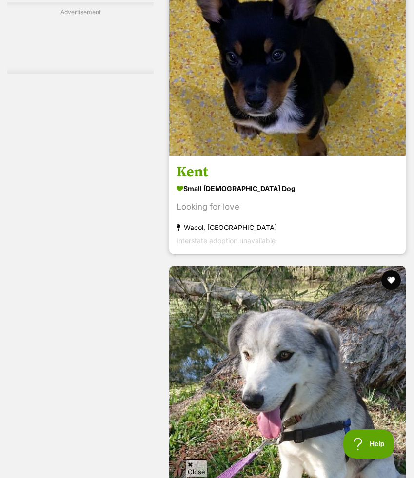
scroll to position [6252, 0]
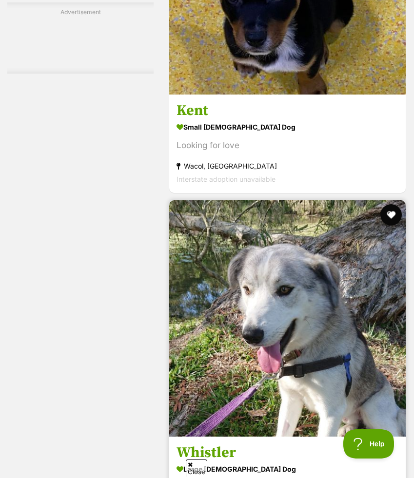
click at [395, 204] on button "favourite" at bounding box center [390, 214] width 21 height 21
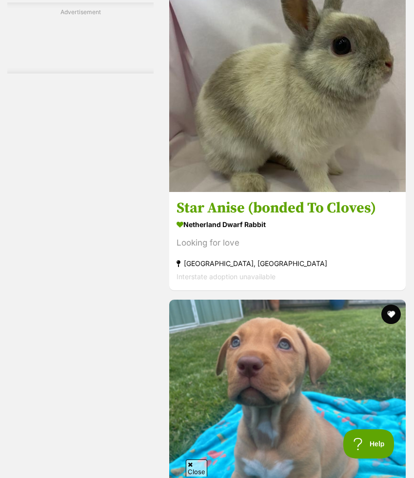
scroll to position [7001, 0]
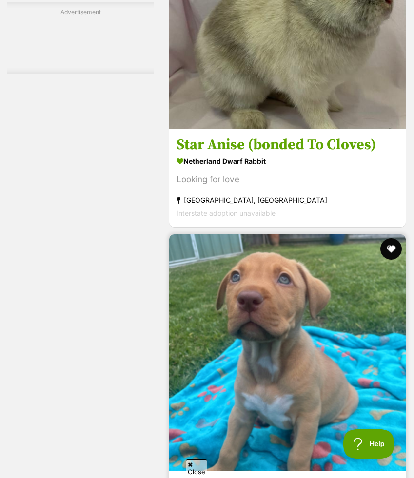
click at [392, 239] on button "favourite" at bounding box center [390, 249] width 21 height 21
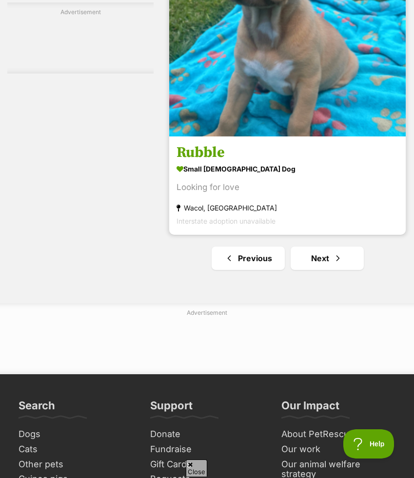
scroll to position [7347, 0]
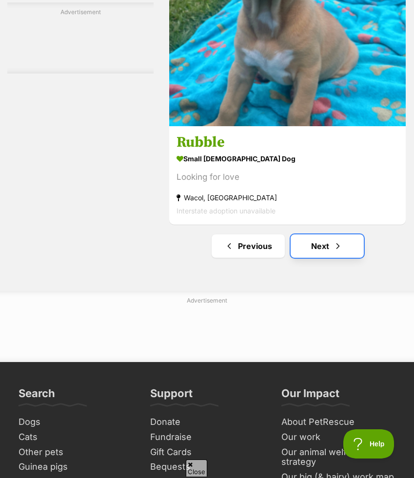
click at [342, 240] on span "Next page" at bounding box center [338, 246] width 10 height 12
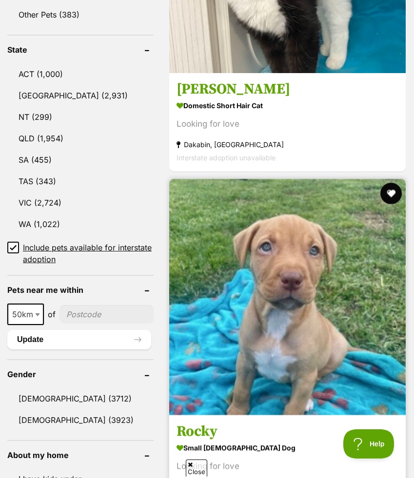
click at [392, 183] on button "favourite" at bounding box center [390, 193] width 21 height 21
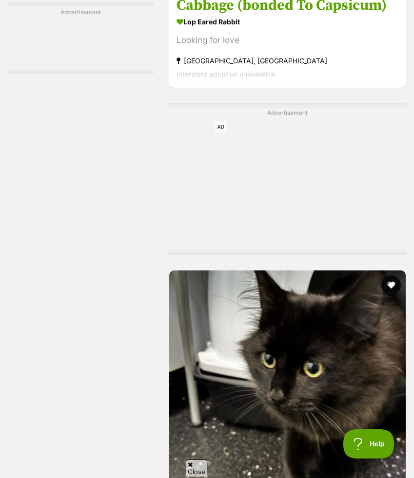
scroll to position [2445, 0]
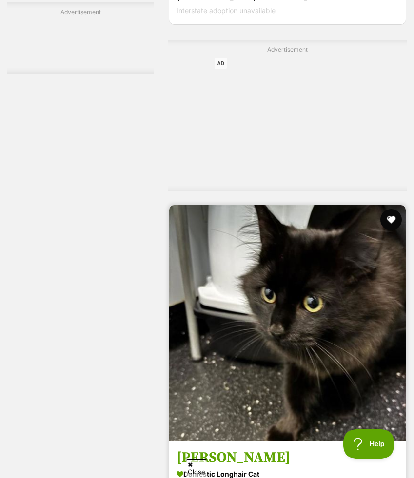
click at [391, 209] on button "favourite" at bounding box center [390, 219] width 21 height 21
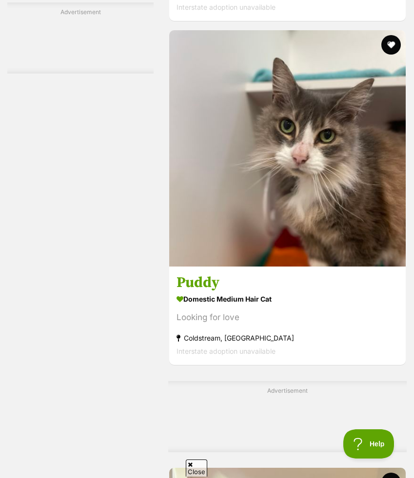
scroll to position [4329, 0]
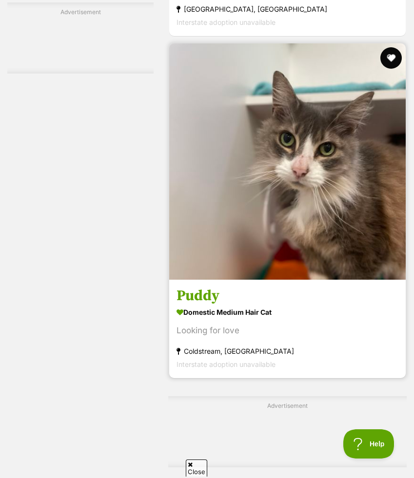
click at [387, 47] on button "favourite" at bounding box center [390, 57] width 21 height 21
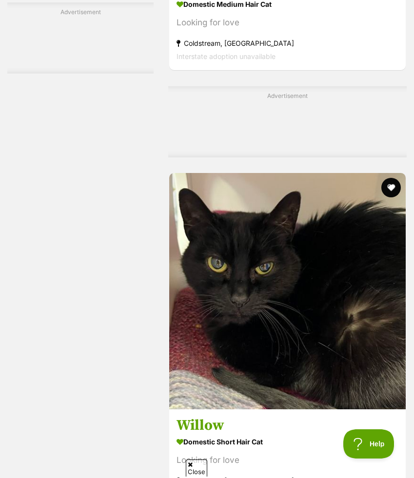
scroll to position [4659, 0]
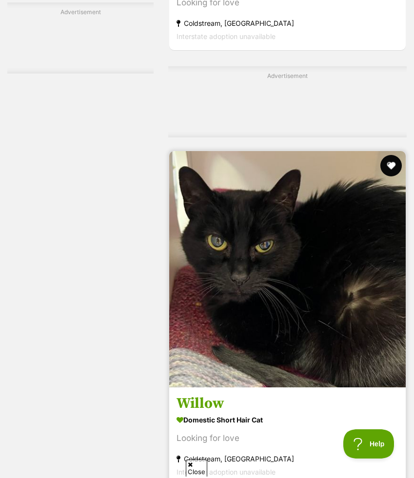
click at [390, 155] on button "favourite" at bounding box center [390, 165] width 21 height 21
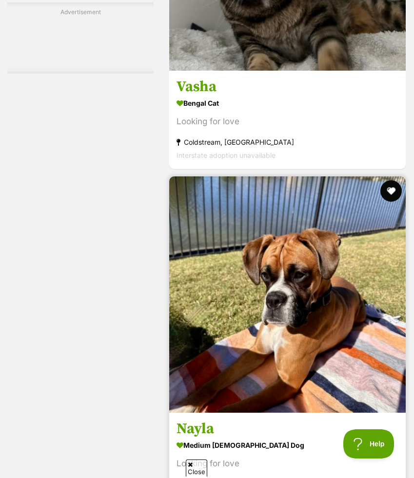
click at [392, 180] on button "favourite" at bounding box center [390, 190] width 21 height 21
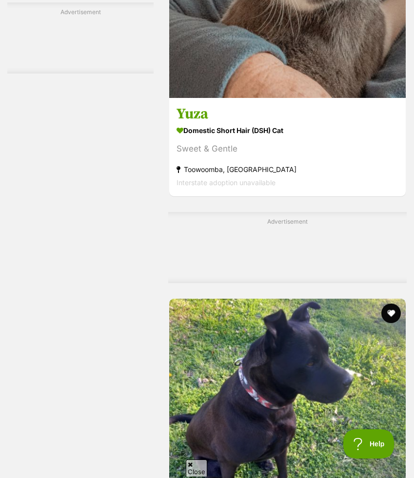
scroll to position [6794, 0]
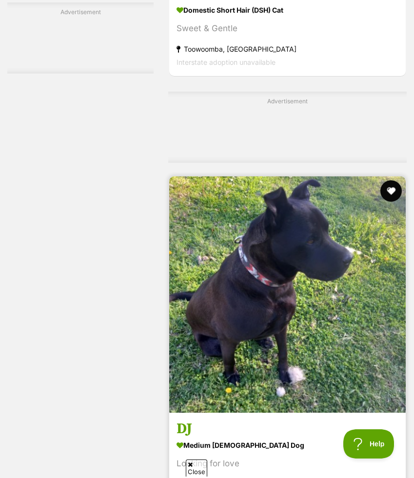
click at [392, 180] on button "favourite" at bounding box center [390, 190] width 21 height 21
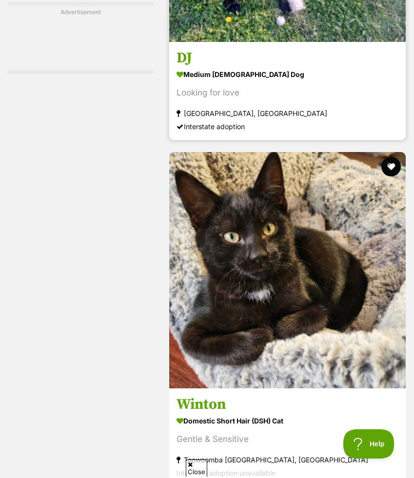
scroll to position [7172, 0]
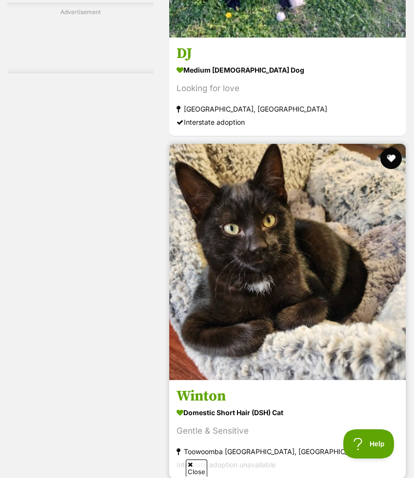
click at [390, 148] on button "favourite" at bounding box center [390, 158] width 21 height 21
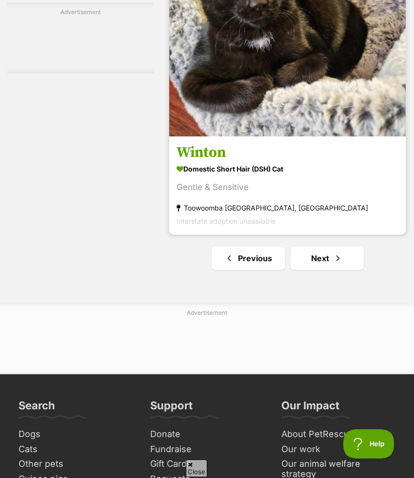
scroll to position [7460, 0]
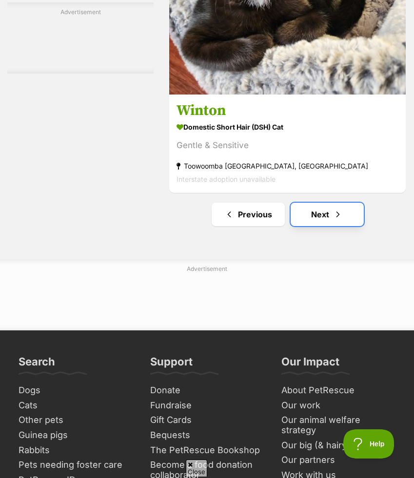
click at [329, 203] on link "Next" at bounding box center [327, 214] width 73 height 23
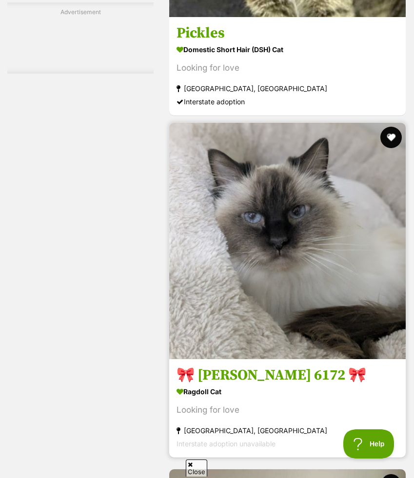
click at [389, 127] on button "favourite" at bounding box center [390, 137] width 21 height 21
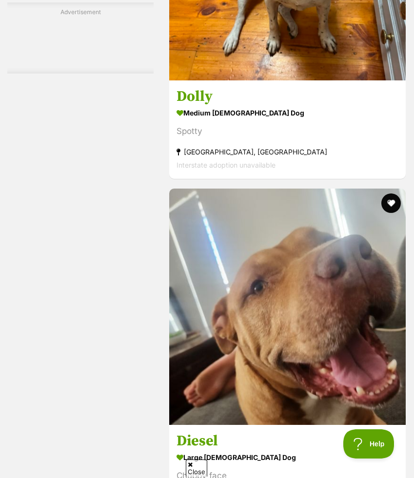
scroll to position [4299, 0]
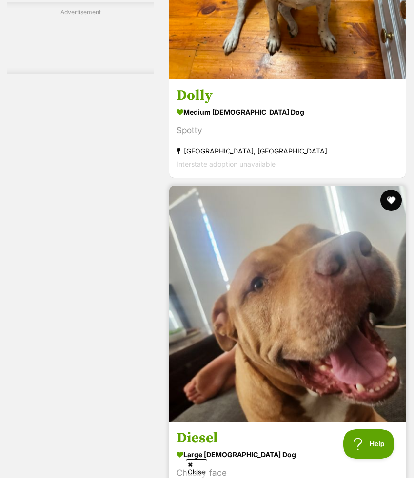
click at [387, 190] on button "favourite" at bounding box center [390, 200] width 21 height 21
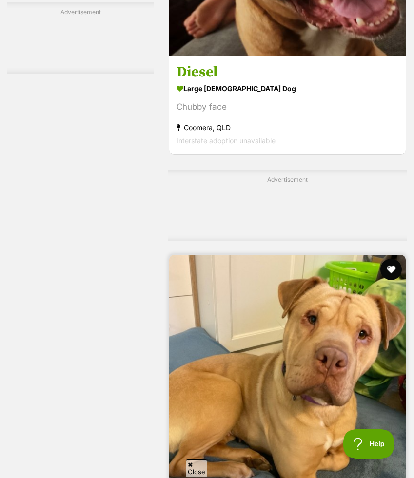
click at [389, 259] on button "favourite" at bounding box center [390, 269] width 21 height 21
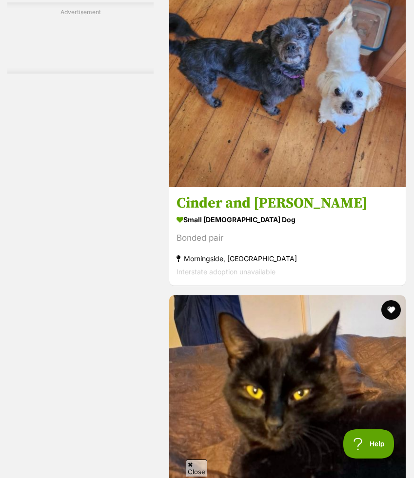
scroll to position [6031, 0]
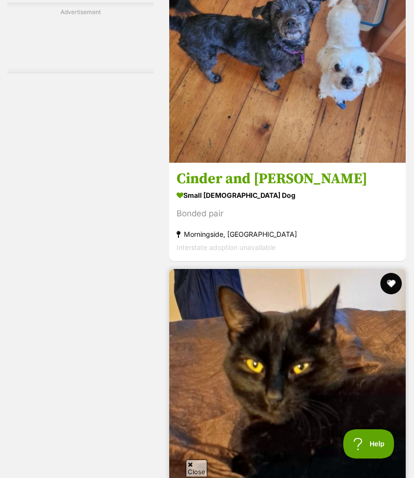
click at [393, 273] on button "favourite" at bounding box center [390, 283] width 21 height 21
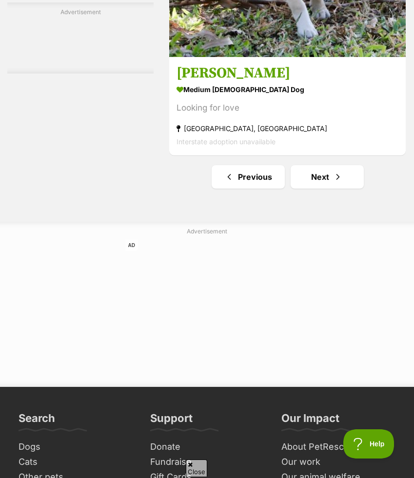
scroll to position [7803, 0]
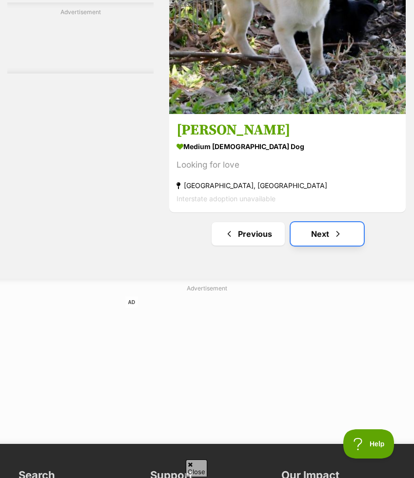
click at [338, 228] on span "Next page" at bounding box center [338, 234] width 10 height 12
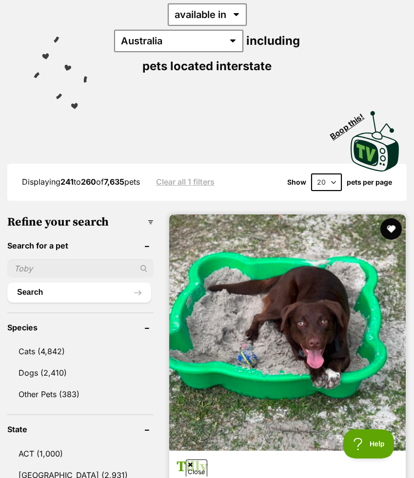
click at [387, 219] on button "favourite" at bounding box center [390, 229] width 21 height 21
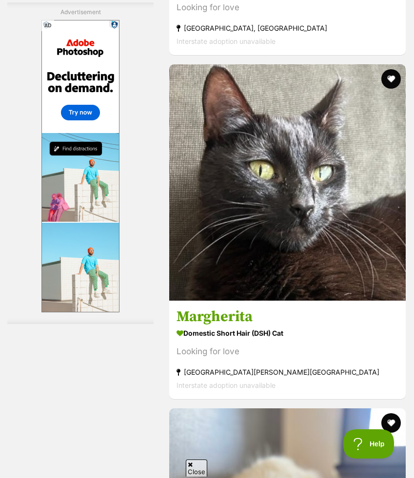
scroll to position [3441, 0]
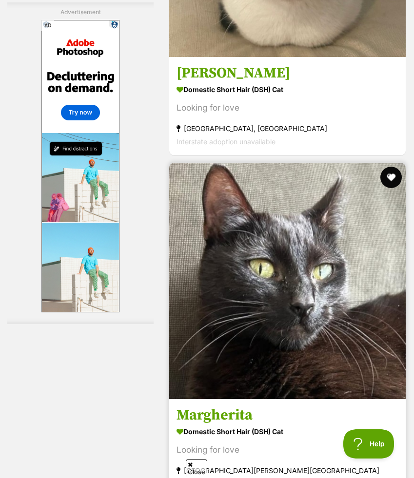
click at [394, 167] on button "favourite" at bounding box center [390, 177] width 21 height 21
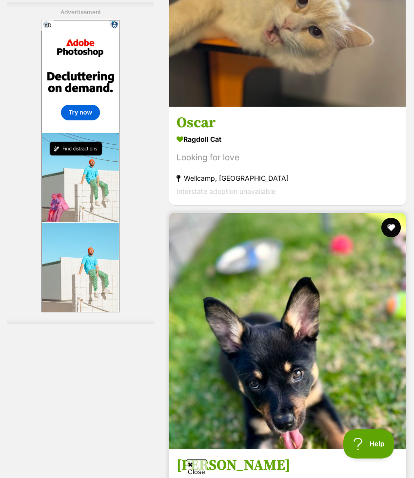
scroll to position [4141, 0]
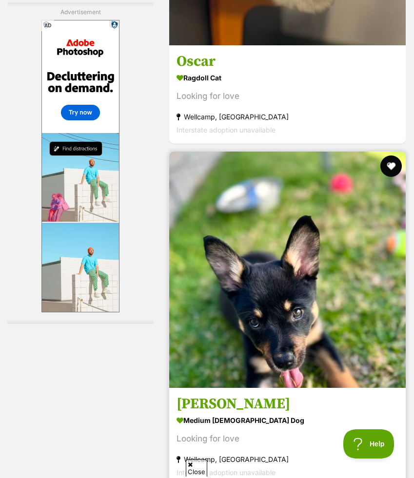
click at [394, 156] on button "favourite" at bounding box center [390, 166] width 21 height 21
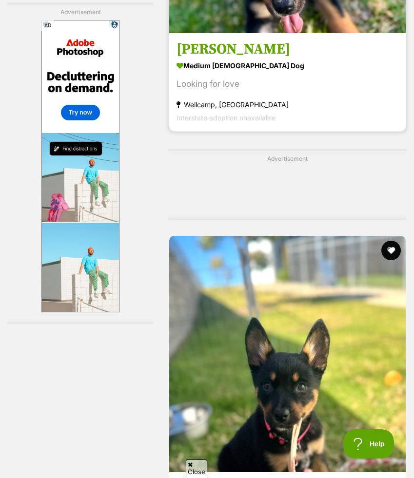
scroll to position [4509, 0]
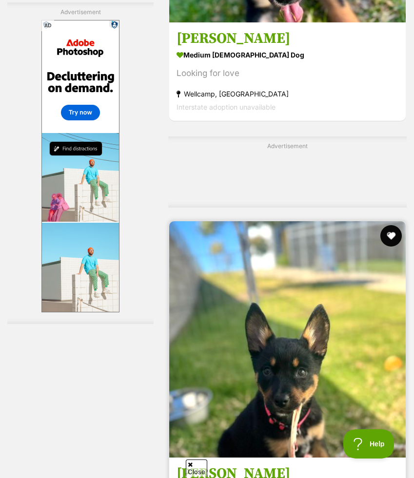
click at [392, 225] on button "favourite" at bounding box center [390, 235] width 21 height 21
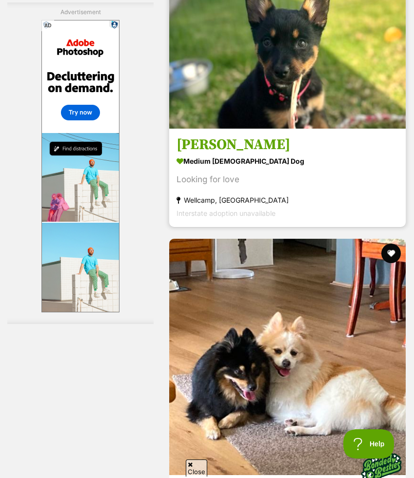
scroll to position [4869, 0]
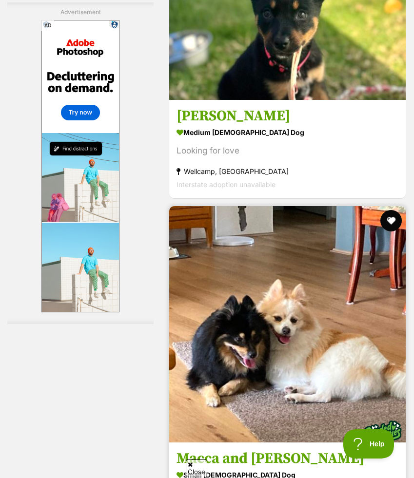
click at [392, 210] on button "favourite" at bounding box center [390, 220] width 21 height 21
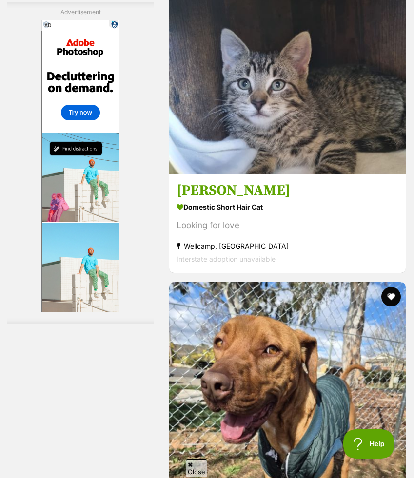
scroll to position [5557, 0]
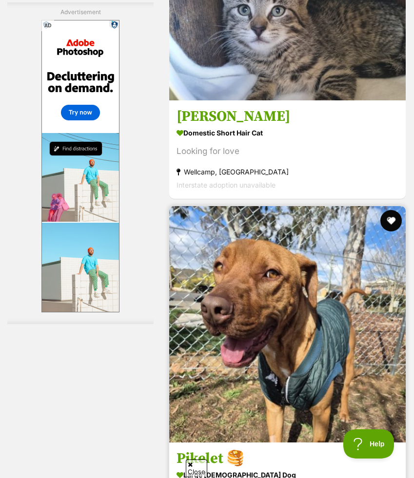
click at [391, 210] on button "favourite" at bounding box center [390, 220] width 21 height 21
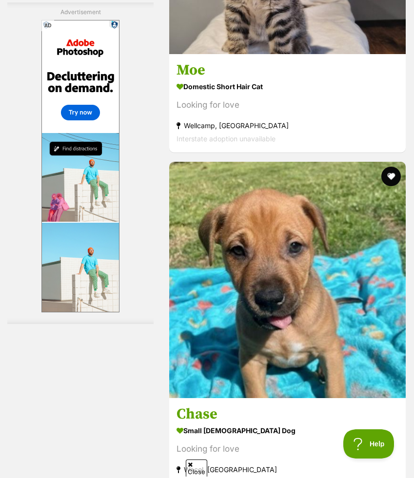
scroll to position [6399, 0]
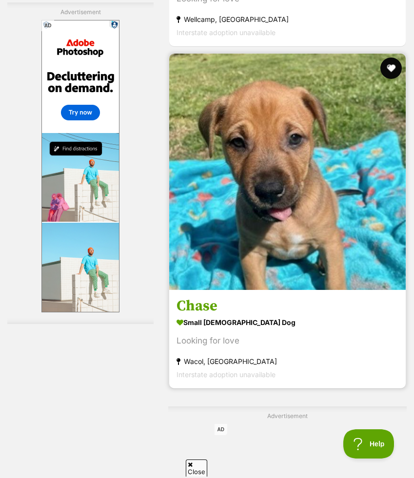
click at [393, 58] on button "favourite" at bounding box center [390, 68] width 21 height 21
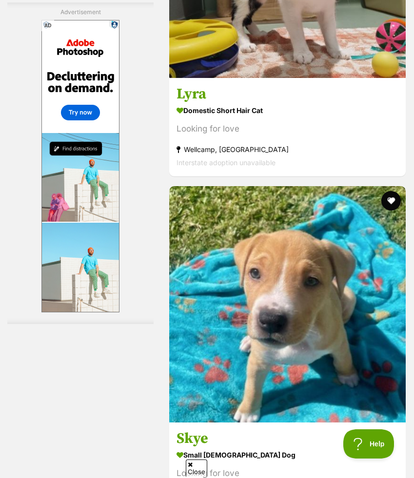
scroll to position [7325, 0]
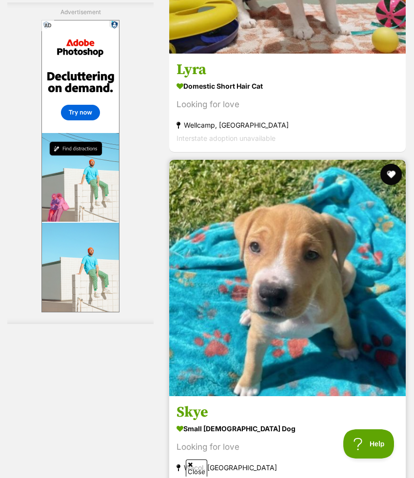
click at [398, 164] on button "favourite" at bounding box center [390, 174] width 21 height 21
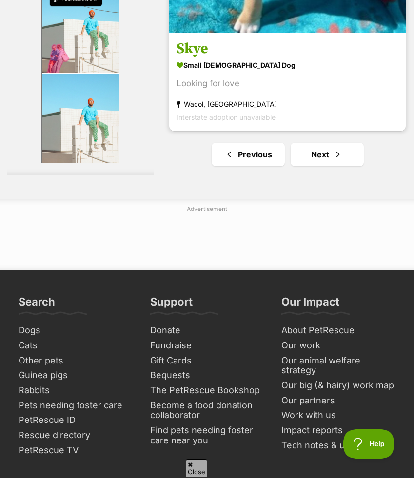
scroll to position [7719, 0]
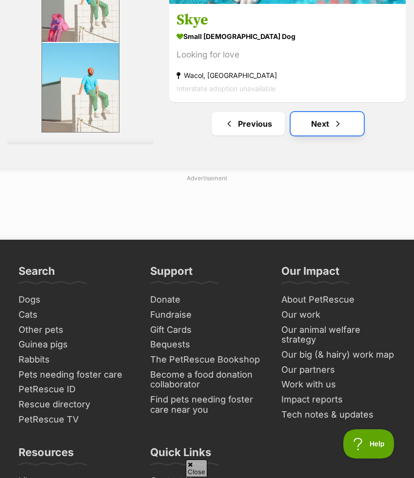
click at [340, 118] on span "Next page" at bounding box center [338, 124] width 10 height 12
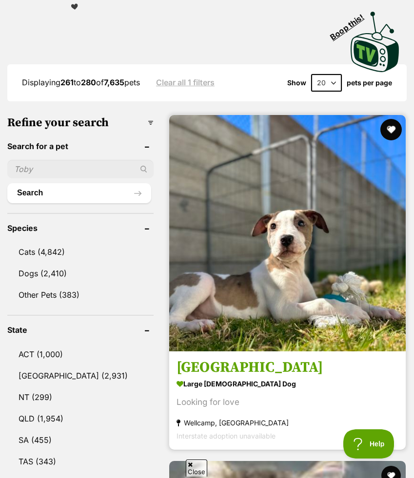
click at [393, 119] on button "favourite" at bounding box center [390, 129] width 21 height 21
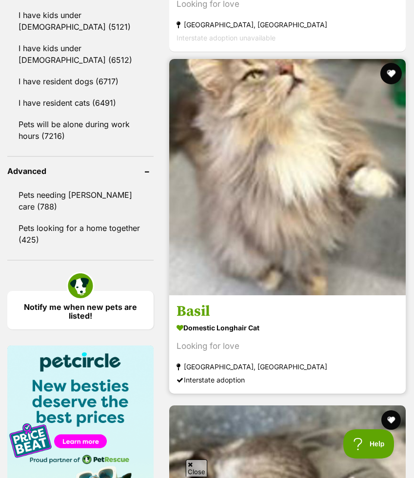
click at [392, 63] on button "favourite" at bounding box center [390, 73] width 21 height 21
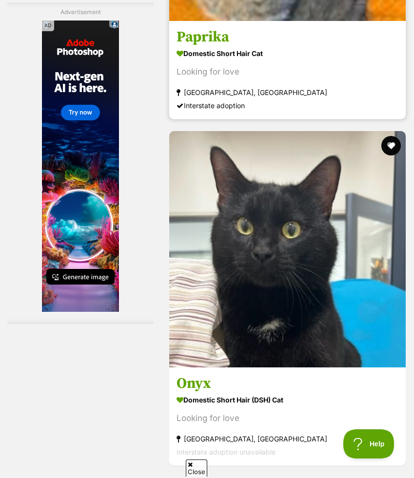
scroll to position [2011, 0]
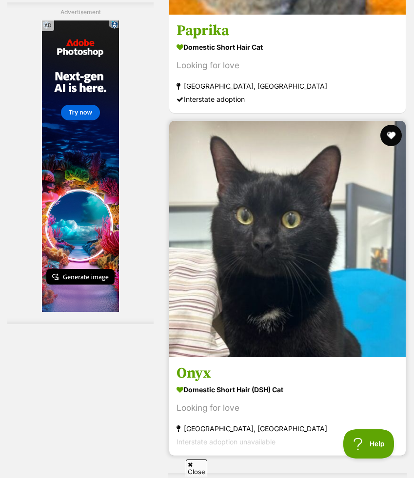
click at [391, 125] on button "favourite" at bounding box center [390, 135] width 21 height 21
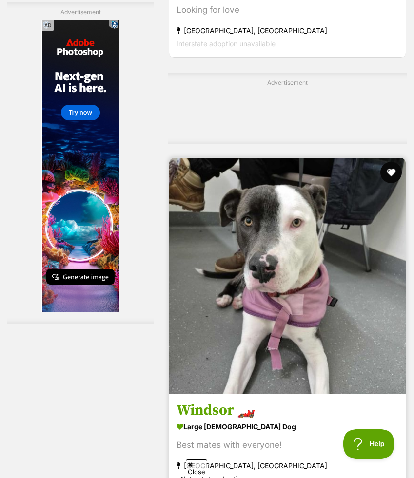
click at [391, 162] on button "favourite" at bounding box center [390, 172] width 21 height 21
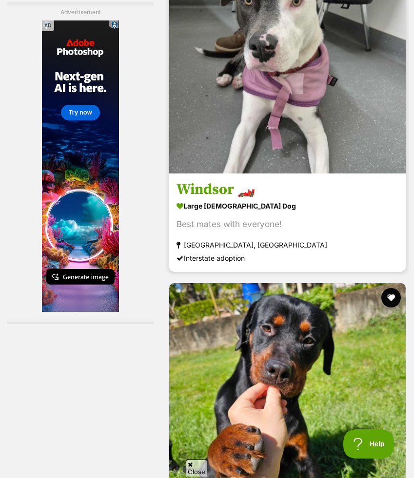
scroll to position [2663, 0]
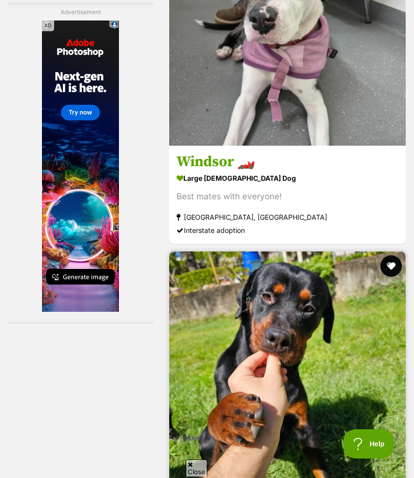
click at [392, 256] on button "favourite" at bounding box center [390, 266] width 21 height 21
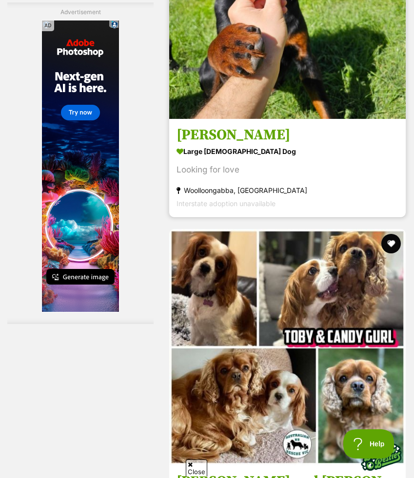
scroll to position [3070, 0]
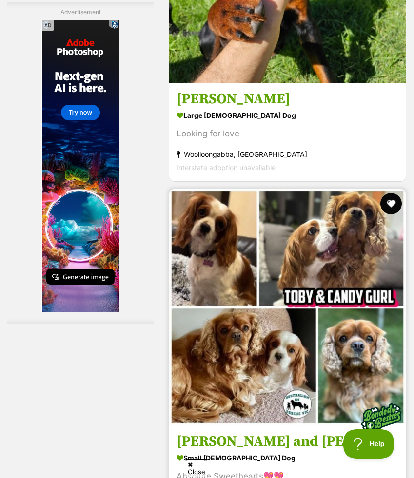
click at [389, 193] on button "favourite" at bounding box center [390, 203] width 21 height 21
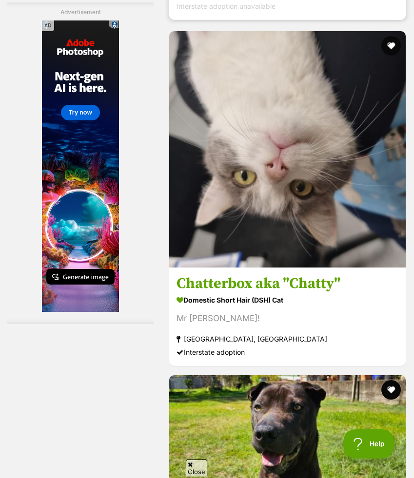
scroll to position [3624, 0]
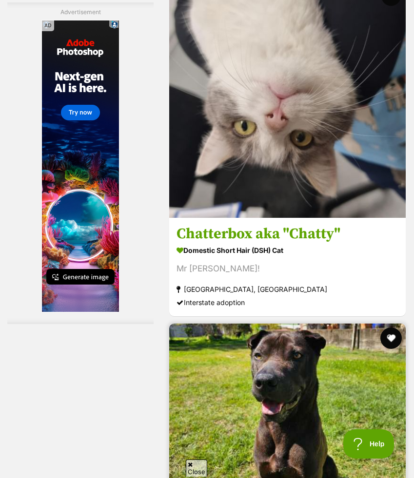
click at [391, 328] on button "favourite" at bounding box center [390, 338] width 21 height 21
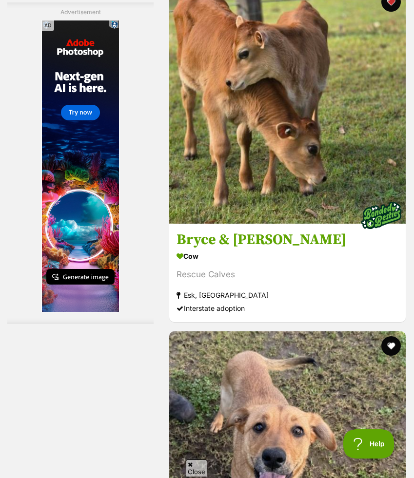
scroll to position [4854, 0]
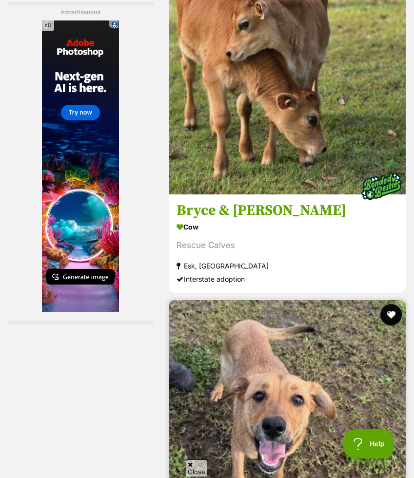
click at [393, 304] on button "favourite" at bounding box center [390, 314] width 21 height 21
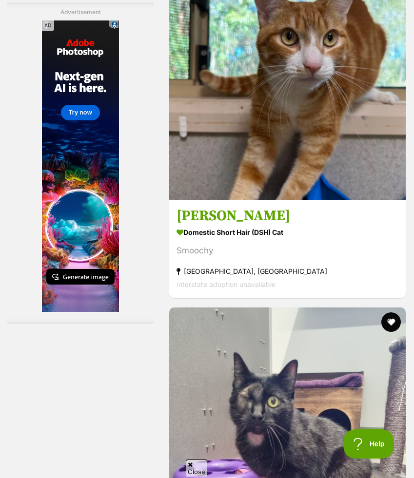
scroll to position [5536, 0]
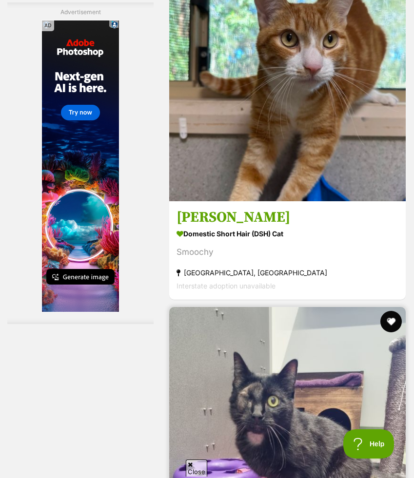
click at [389, 311] on button "favourite" at bounding box center [390, 321] width 21 height 21
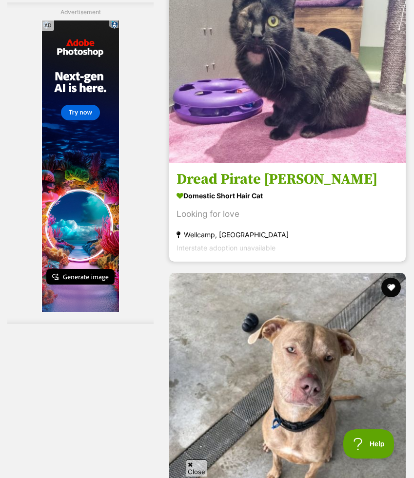
scroll to position [5958, 0]
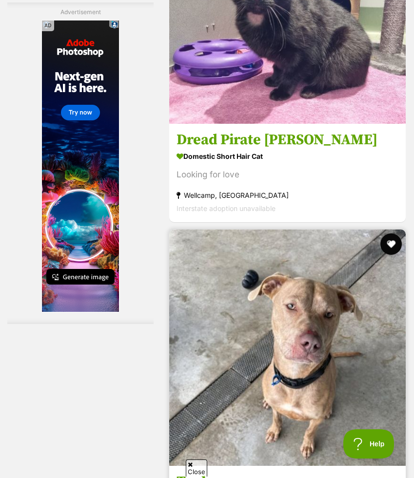
click at [391, 234] on button "favourite" at bounding box center [390, 244] width 21 height 21
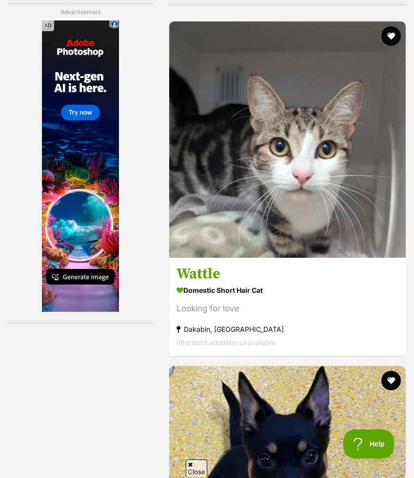
scroll to position [7058, 0]
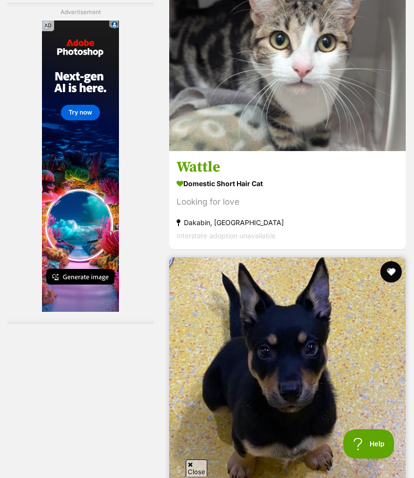
click at [388, 261] on button "favourite" at bounding box center [390, 271] width 21 height 21
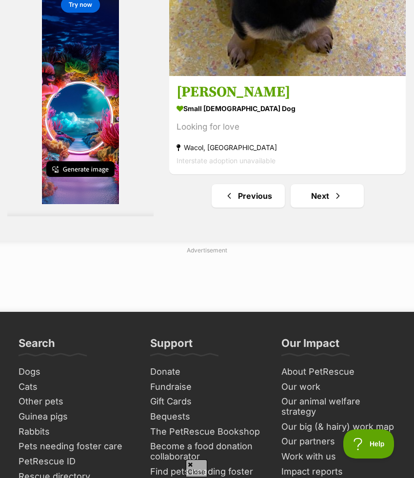
scroll to position [7479, 0]
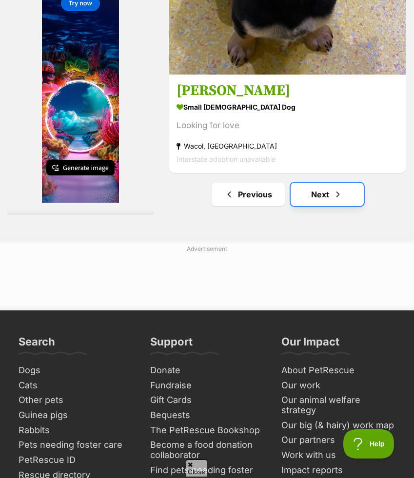
click at [343, 183] on link "Next" at bounding box center [327, 194] width 73 height 23
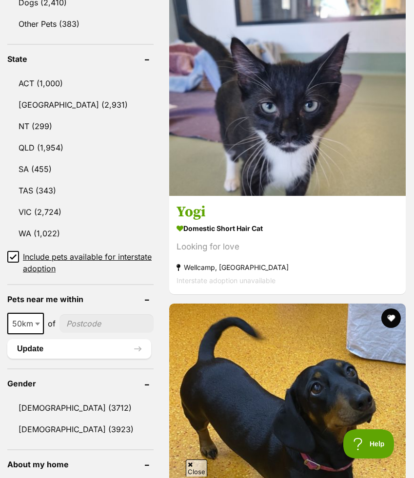
scroll to position [606, 0]
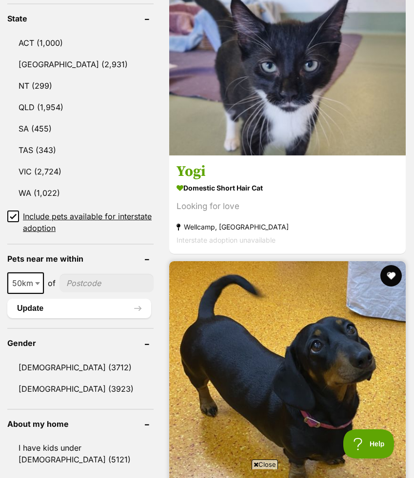
click at [389, 265] on button "favourite" at bounding box center [390, 275] width 21 height 21
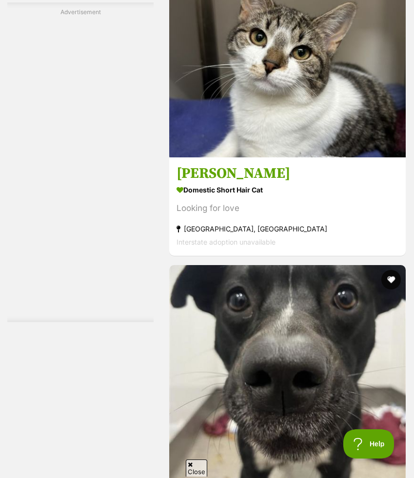
scroll to position [1664, 0]
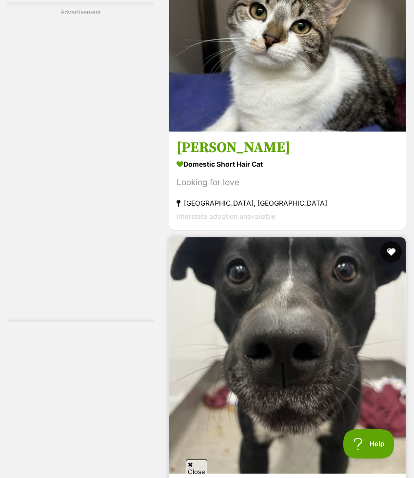
click at [395, 241] on button "favourite" at bounding box center [390, 251] width 21 height 21
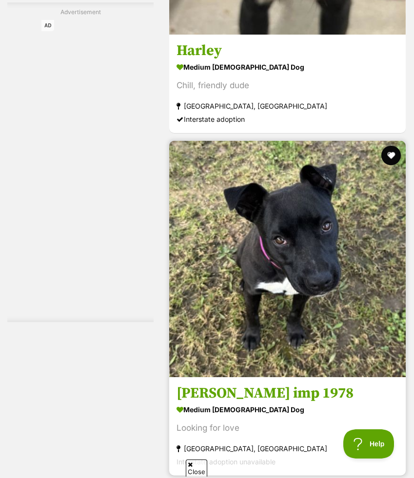
scroll to position [2126, 0]
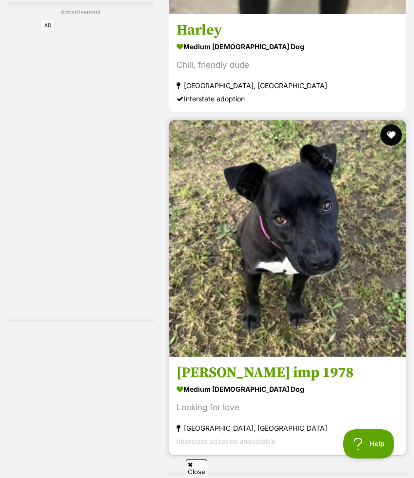
click at [396, 124] on button "favourite" at bounding box center [390, 134] width 21 height 21
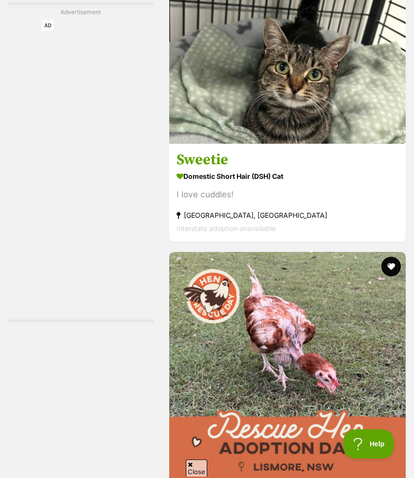
scroll to position [3122, 0]
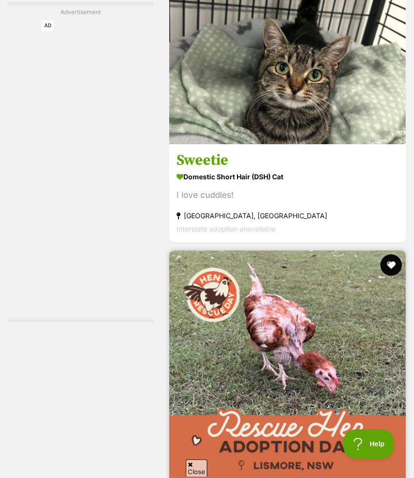
click at [387, 255] on button "favourite" at bounding box center [390, 265] width 21 height 21
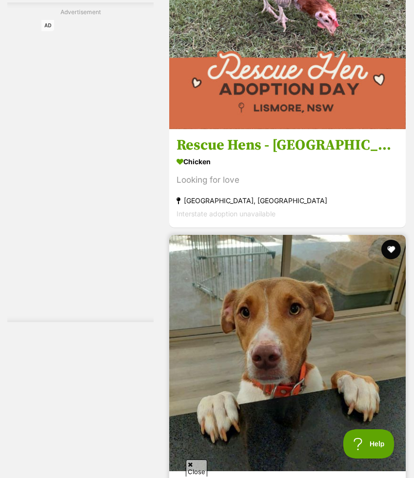
scroll to position [3483, 0]
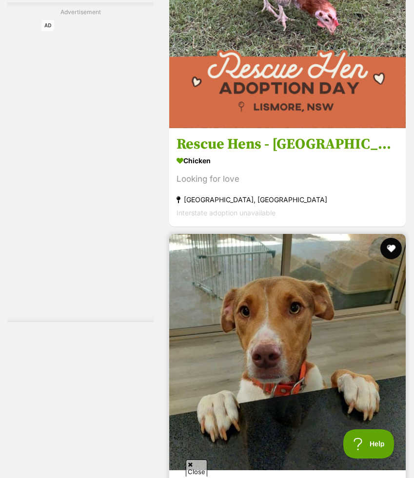
click at [389, 238] on button "favourite" at bounding box center [390, 248] width 21 height 21
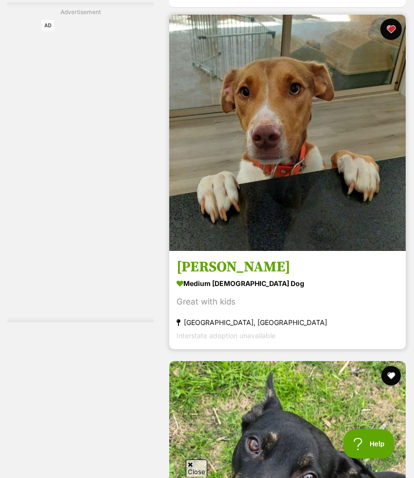
scroll to position [3872, 0]
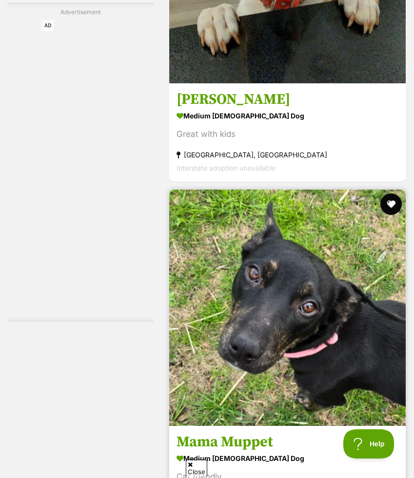
click at [393, 194] on button "favourite" at bounding box center [390, 204] width 21 height 21
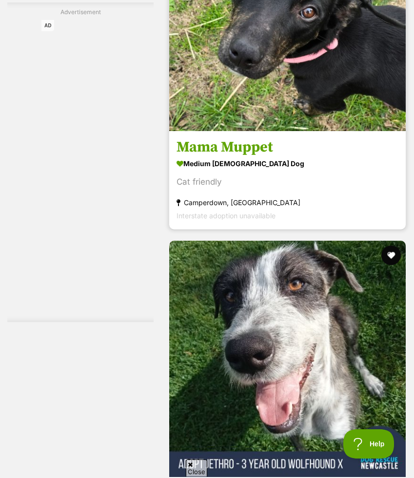
scroll to position [4182, 0]
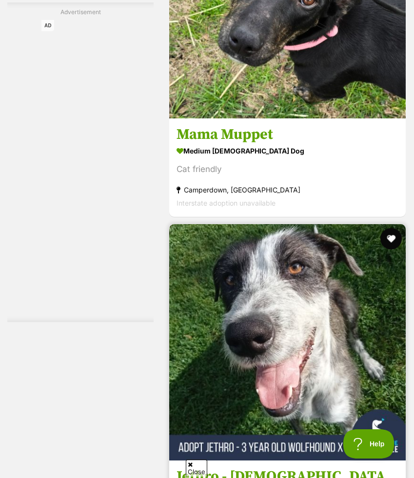
click at [391, 228] on button "favourite" at bounding box center [390, 238] width 21 height 21
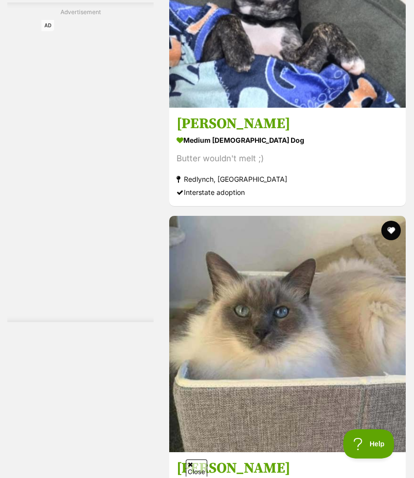
scroll to position [4988, 0]
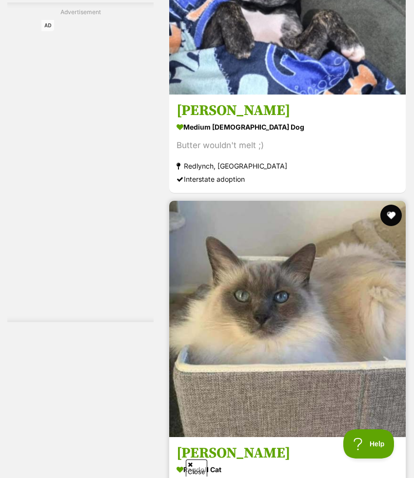
click at [393, 205] on button "favourite" at bounding box center [390, 215] width 21 height 21
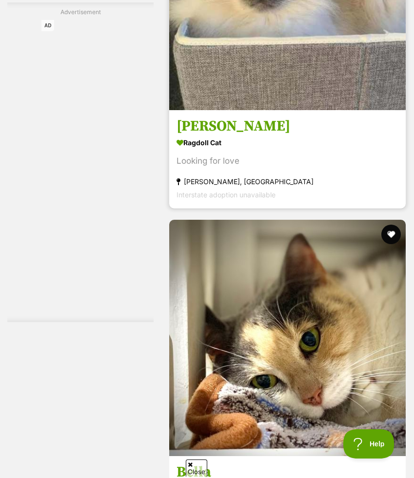
scroll to position [5332, 0]
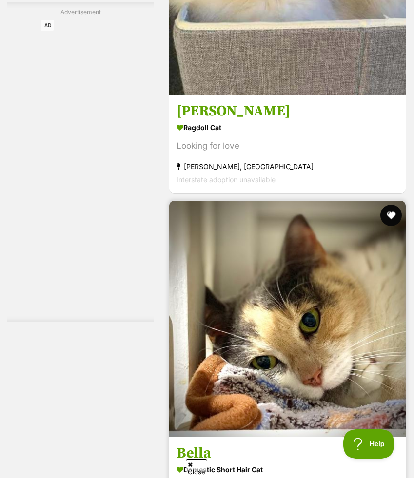
click at [390, 205] on button "favourite" at bounding box center [390, 215] width 21 height 21
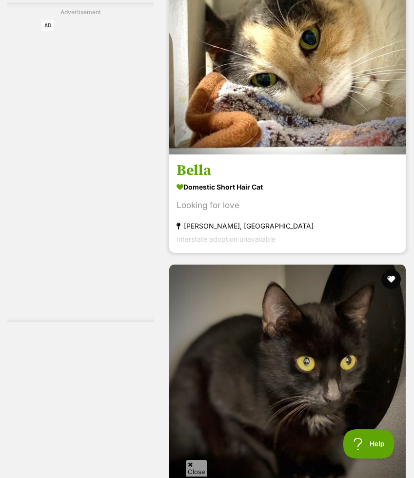
scroll to position [5636, 0]
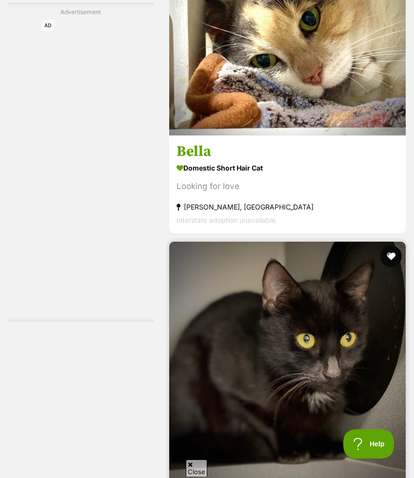
click at [390, 246] on button "favourite" at bounding box center [390, 256] width 21 height 21
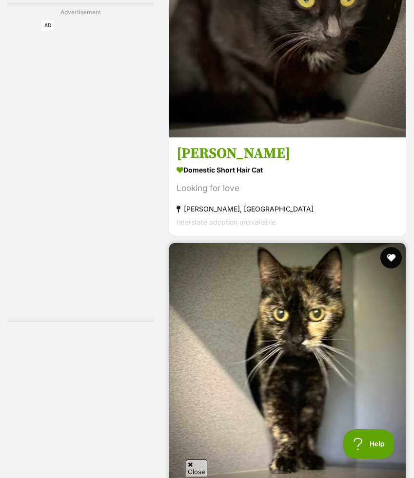
click at [396, 247] on button "favourite" at bounding box center [390, 257] width 21 height 21
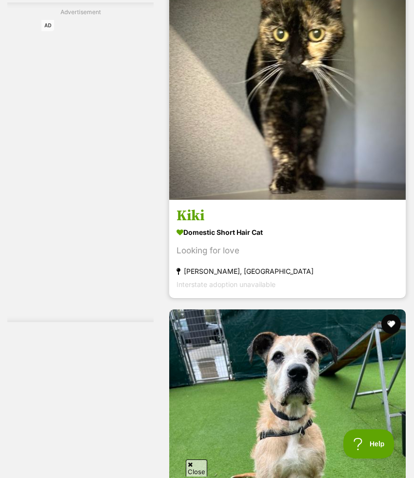
scroll to position [6269, 0]
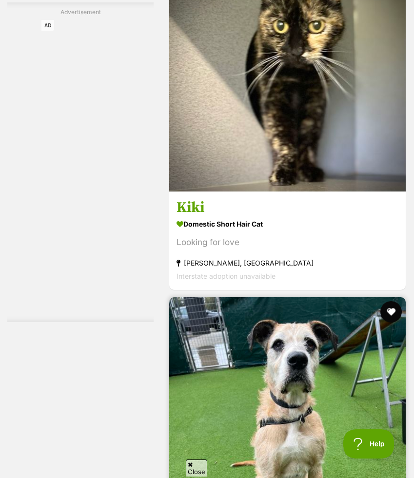
click at [389, 301] on button "favourite" at bounding box center [390, 311] width 21 height 21
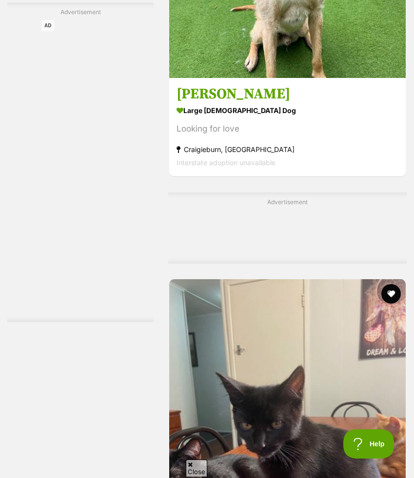
scroll to position [6733, 0]
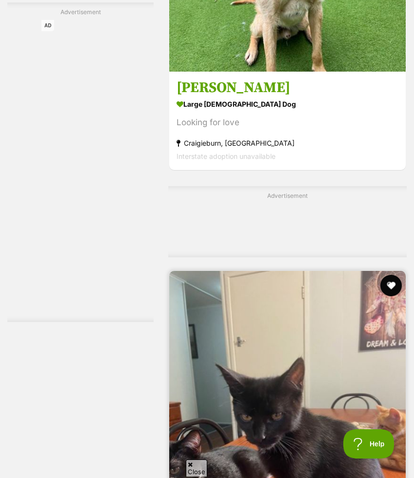
click at [392, 275] on button "favourite" at bounding box center [390, 285] width 21 height 21
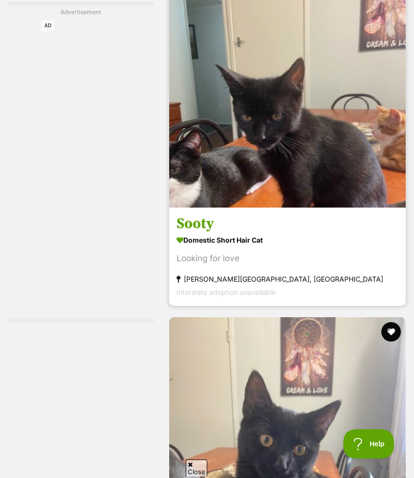
scroll to position [7049, 0]
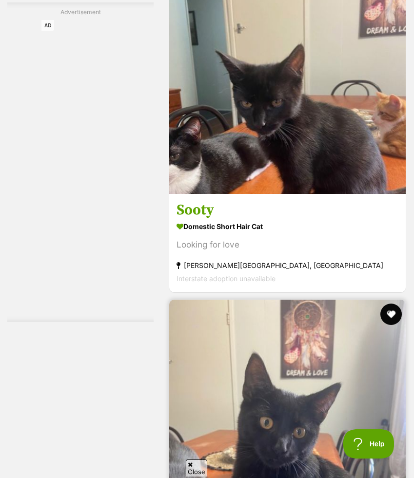
click at [391, 304] on button "favourite" at bounding box center [390, 314] width 21 height 21
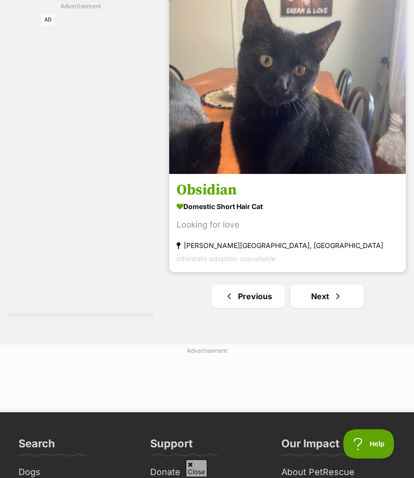
scroll to position [7411, 0]
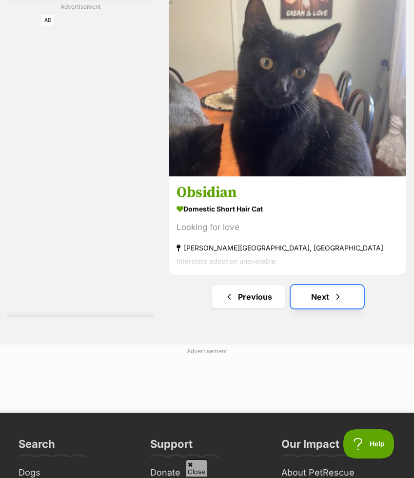
click at [358, 285] on link "Next" at bounding box center [327, 296] width 73 height 23
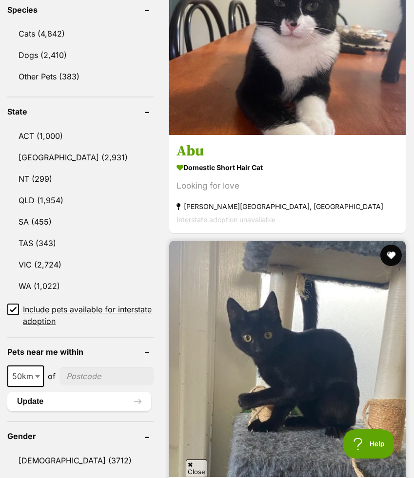
click at [395, 245] on button "favourite" at bounding box center [390, 255] width 21 height 21
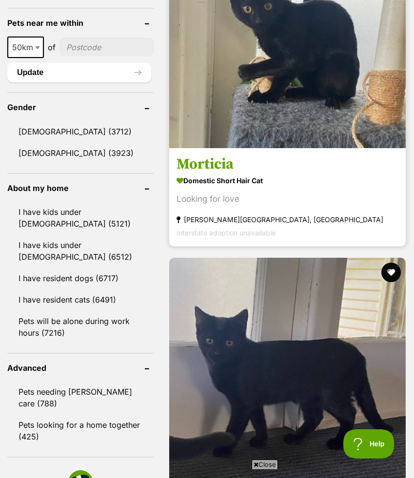
scroll to position [849, 0]
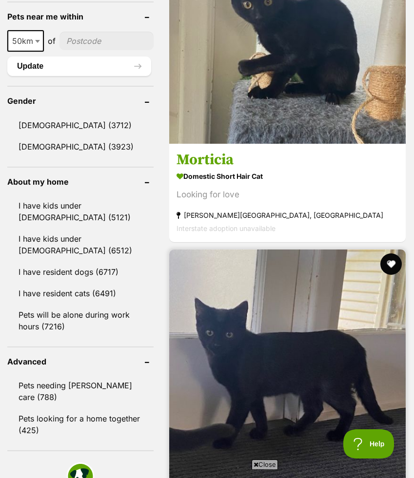
click at [391, 254] on button "favourite" at bounding box center [390, 264] width 21 height 21
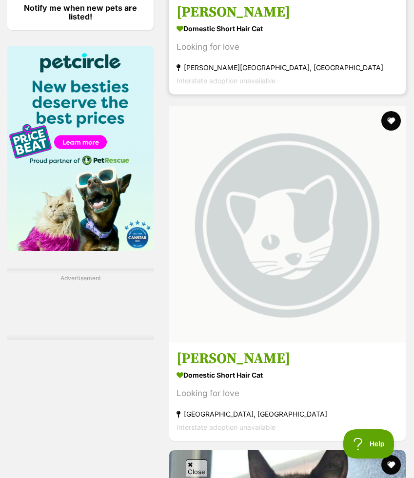
scroll to position [1549, 0]
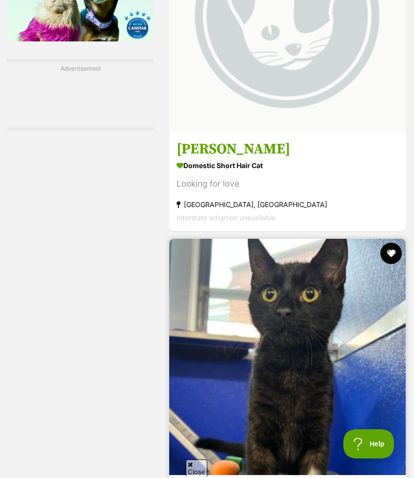
click at [389, 243] on button "favourite" at bounding box center [390, 253] width 21 height 21
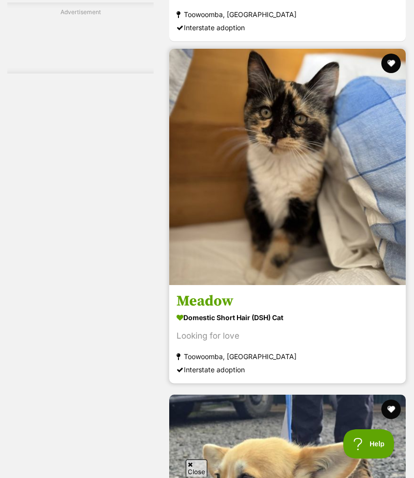
scroll to position [3543, 0]
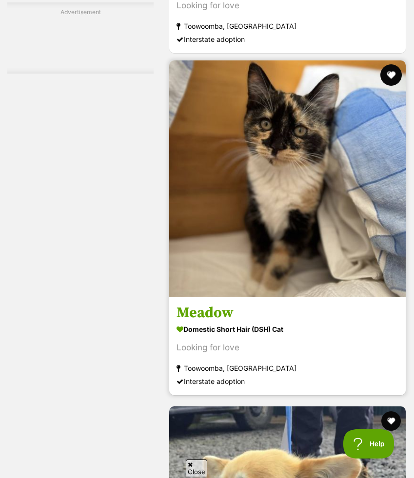
click at [390, 64] on button "favourite" at bounding box center [390, 74] width 21 height 21
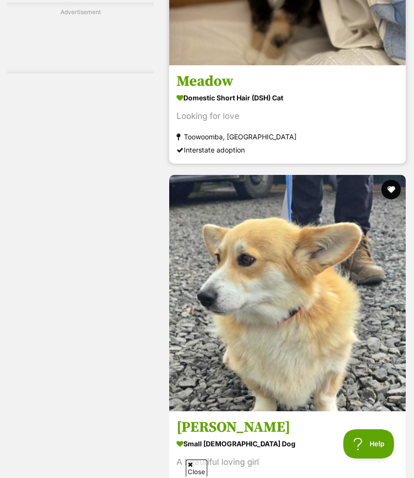
scroll to position [3791, 0]
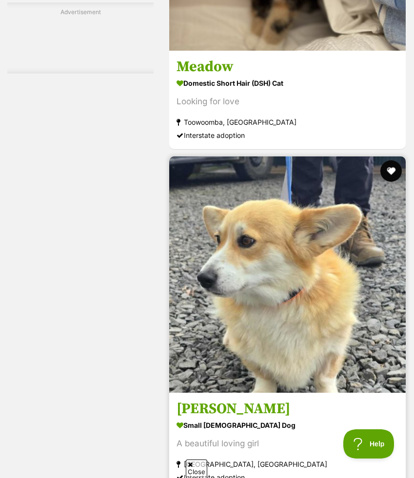
click at [390, 160] on button "favourite" at bounding box center [390, 170] width 21 height 21
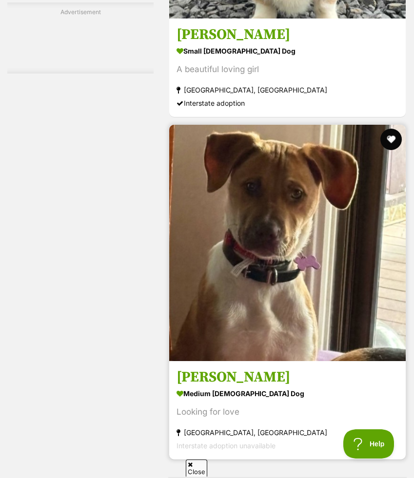
click at [390, 129] on button "favourite" at bounding box center [390, 139] width 21 height 21
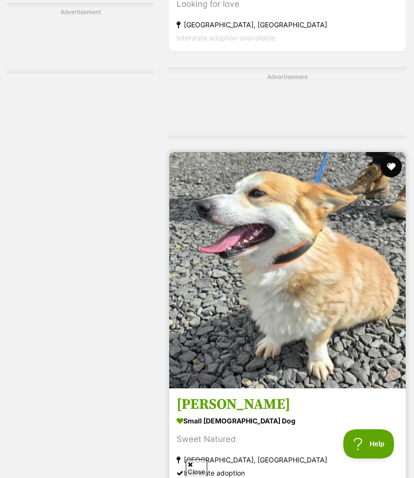
click at [390, 156] on button "favourite" at bounding box center [390, 166] width 21 height 21
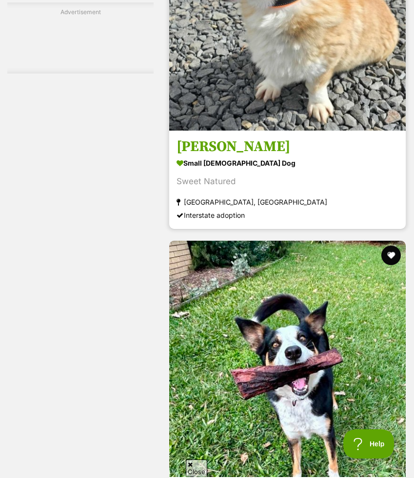
scroll to position [4857, 0]
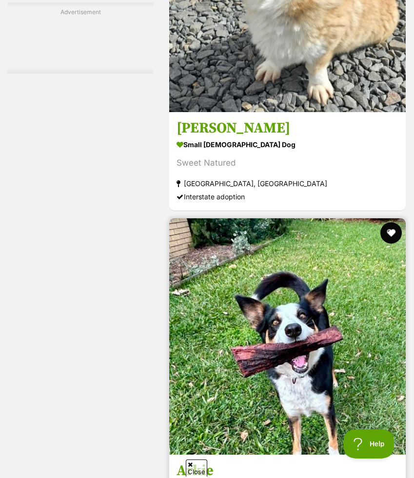
click at [389, 222] on button "favourite" at bounding box center [390, 232] width 21 height 21
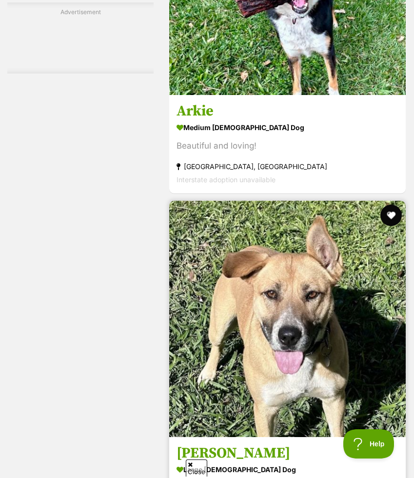
click at [389, 205] on button "favourite" at bounding box center [390, 215] width 21 height 21
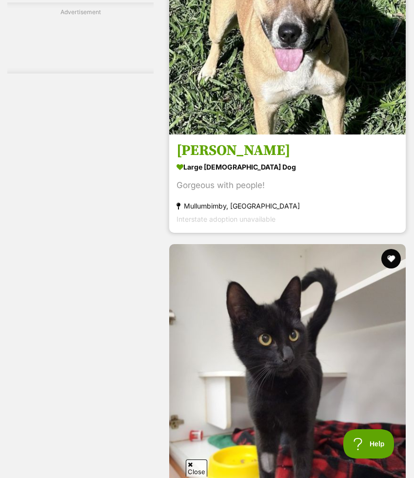
scroll to position [5575, 0]
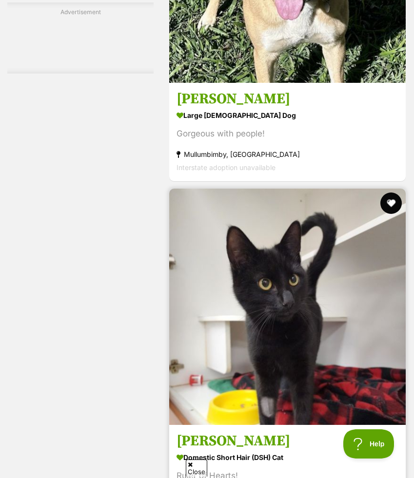
click at [389, 193] on button "favourite" at bounding box center [390, 203] width 21 height 21
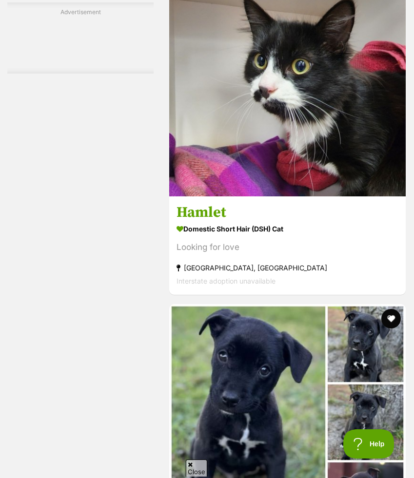
scroll to position [6153, 0]
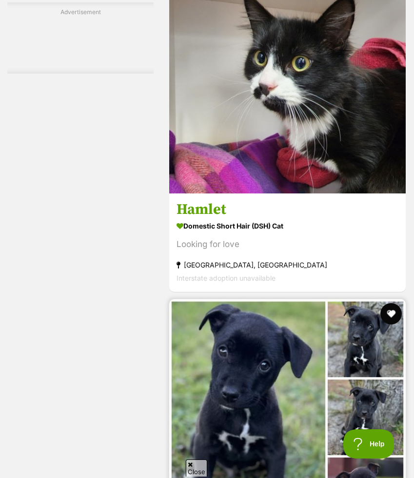
click at [391, 303] on button "favourite" at bounding box center [390, 313] width 21 height 21
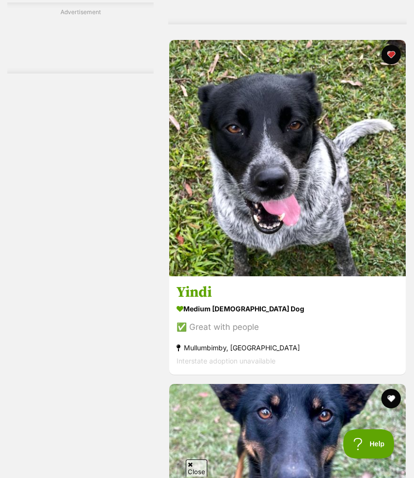
scroll to position [7078, 0]
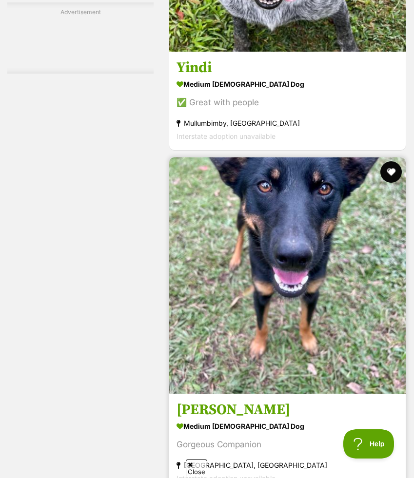
click at [386, 161] on button "favourite" at bounding box center [390, 171] width 21 height 21
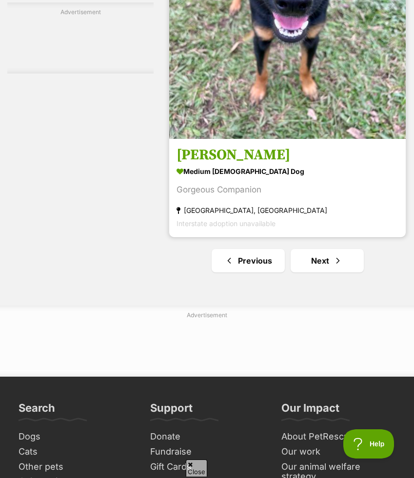
scroll to position [7461, 0]
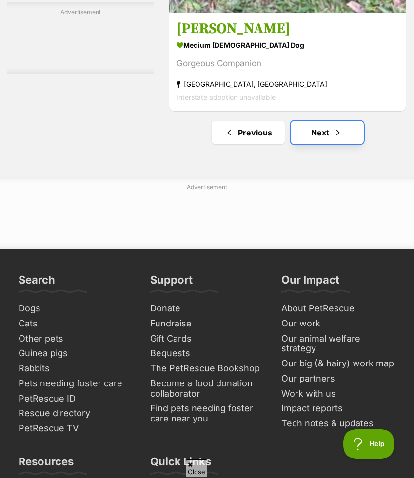
click at [357, 121] on link "Next" at bounding box center [327, 132] width 73 height 23
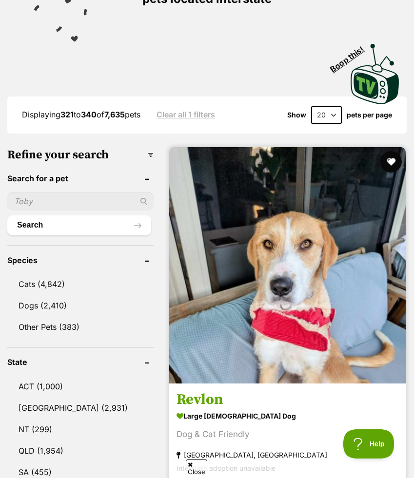
click at [390, 151] on button "favourite" at bounding box center [390, 161] width 21 height 21
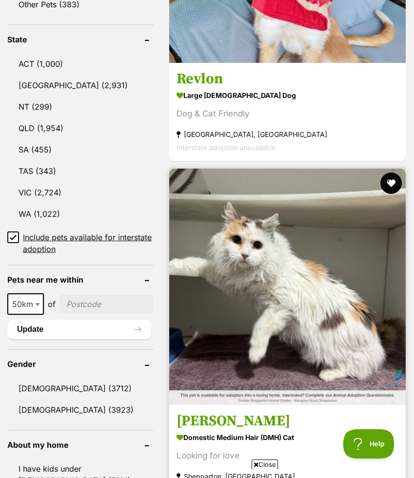
click at [394, 173] on button "favourite" at bounding box center [390, 183] width 21 height 21
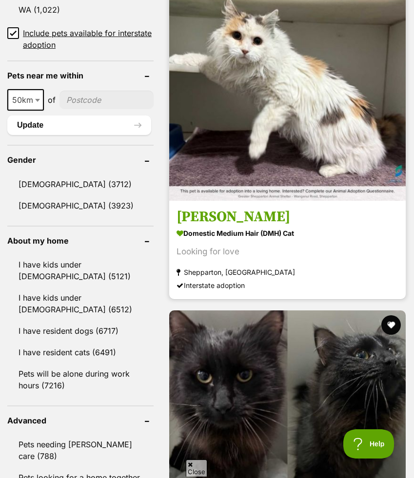
scroll to position [955, 0]
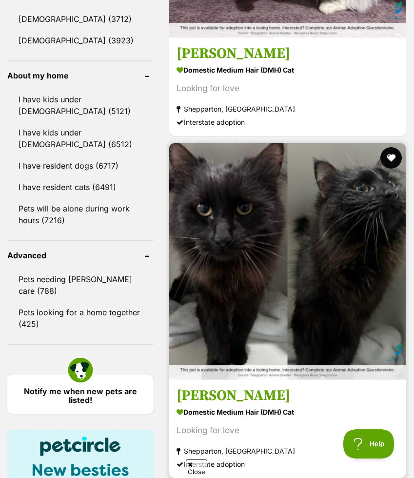
click at [392, 147] on button "favourite" at bounding box center [390, 157] width 21 height 21
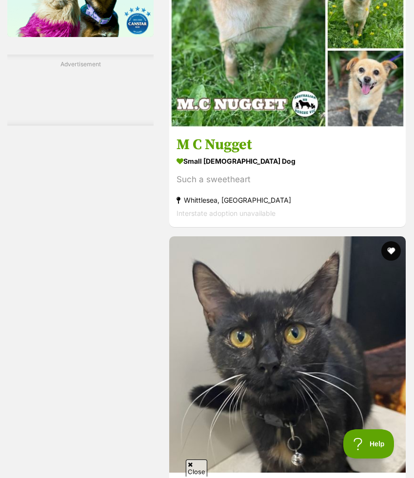
scroll to position [1586, 0]
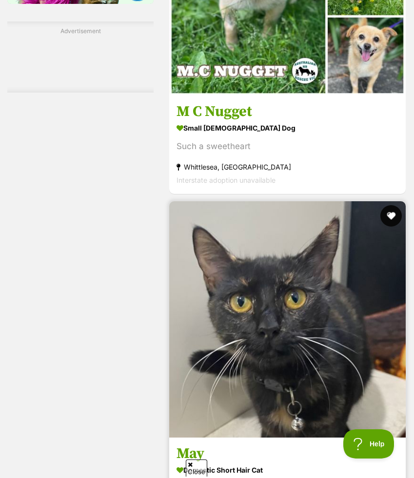
click at [392, 205] on button "favourite" at bounding box center [390, 215] width 21 height 21
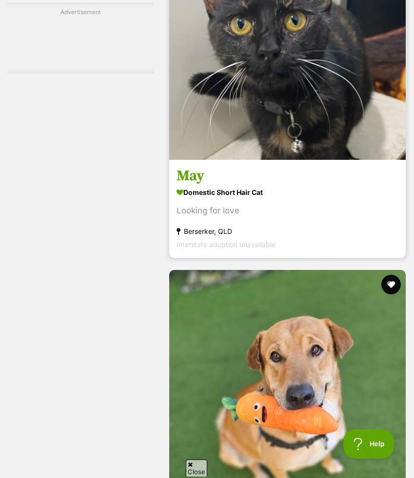
scroll to position [1910, 0]
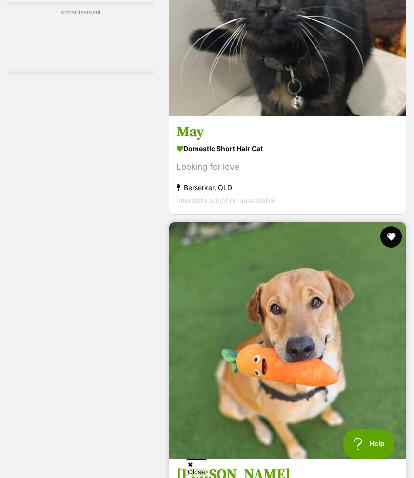
click at [392, 226] on button "favourite" at bounding box center [390, 236] width 21 height 21
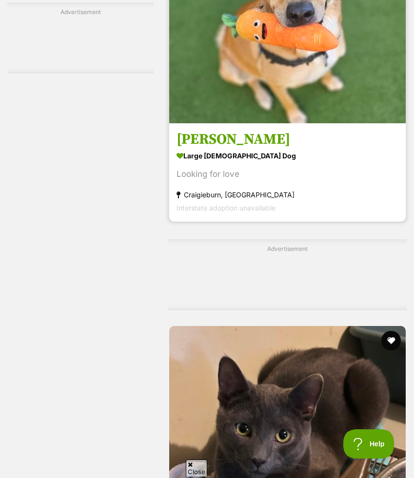
scroll to position [2304, 0]
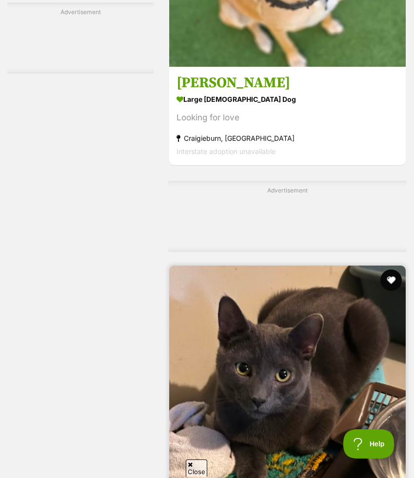
click at [389, 270] on button "favourite" at bounding box center [390, 280] width 21 height 21
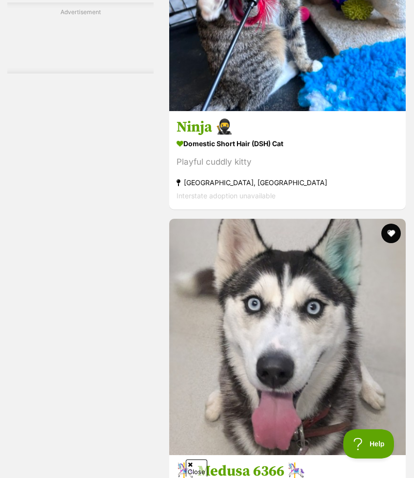
scroll to position [3395, 0]
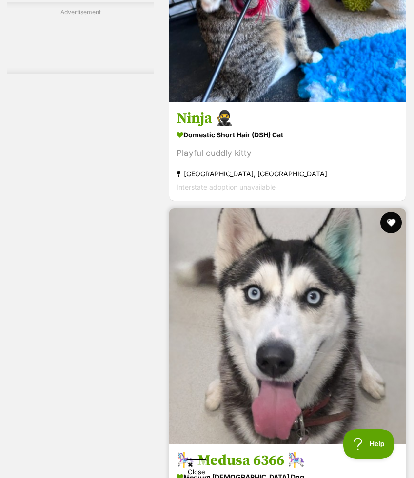
click at [390, 212] on button "favourite" at bounding box center [390, 222] width 21 height 21
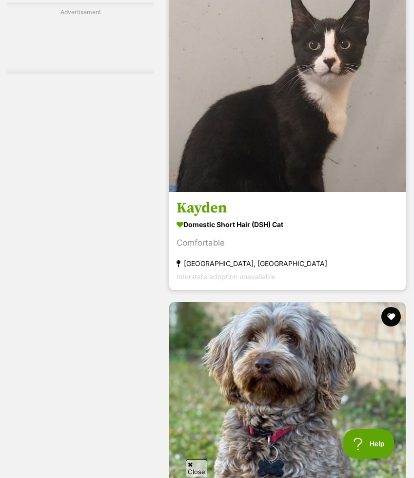
scroll to position [4112, 0]
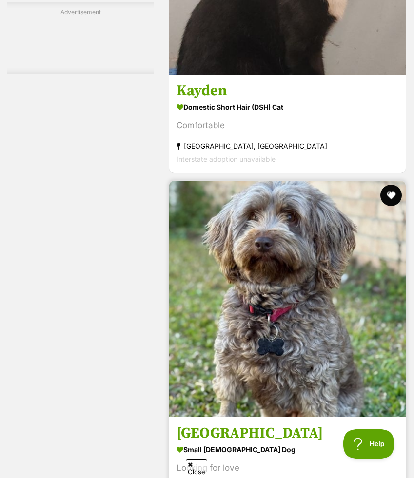
click at [393, 185] on button "favourite" at bounding box center [390, 195] width 21 height 21
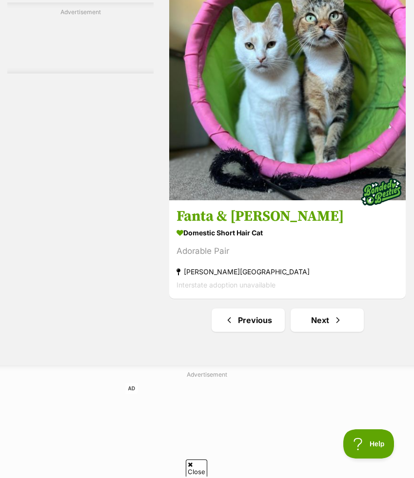
scroll to position [7373, 0]
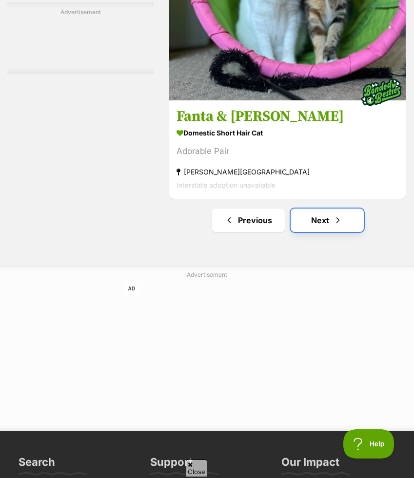
click at [322, 209] on link "Next" at bounding box center [327, 220] width 73 height 23
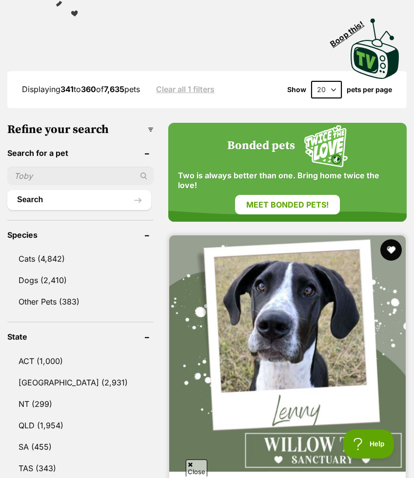
click at [392, 239] on button "favourite" at bounding box center [390, 249] width 21 height 21
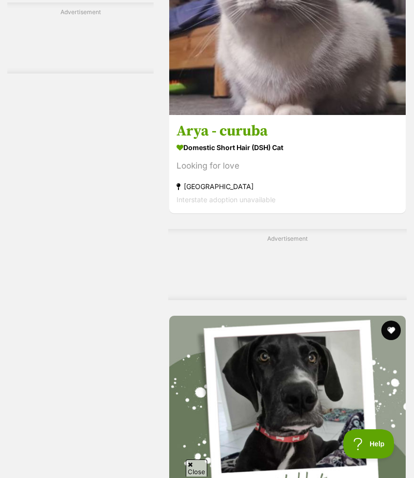
scroll to position [2409, 0]
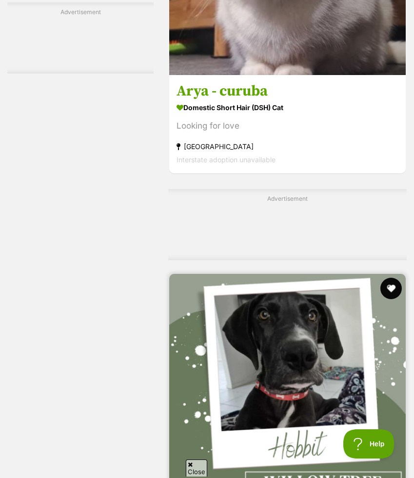
click at [394, 278] on button "favourite" at bounding box center [390, 288] width 21 height 21
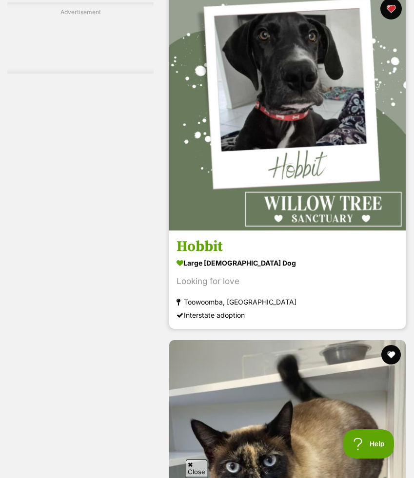
scroll to position [2813, 0]
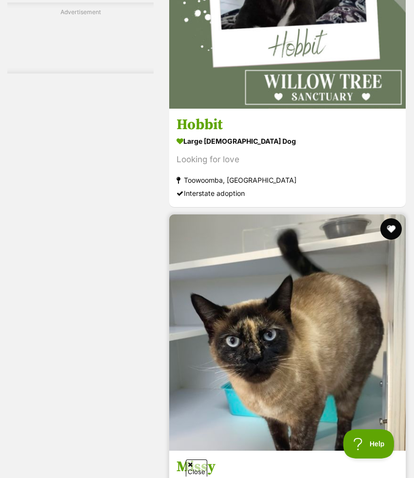
click at [390, 219] on button "favourite" at bounding box center [390, 229] width 21 height 21
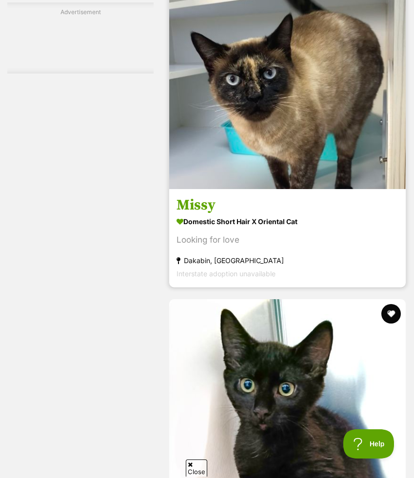
scroll to position [3131, 0]
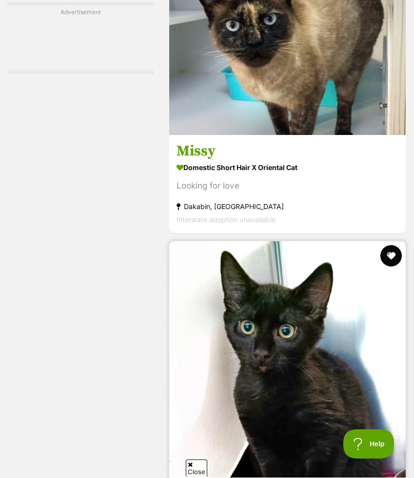
click at [389, 245] on button "favourite" at bounding box center [390, 255] width 21 height 21
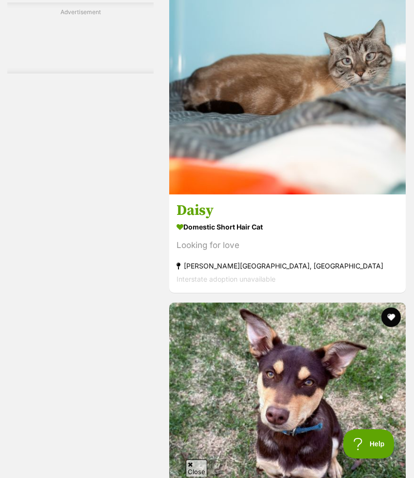
scroll to position [3807, 0]
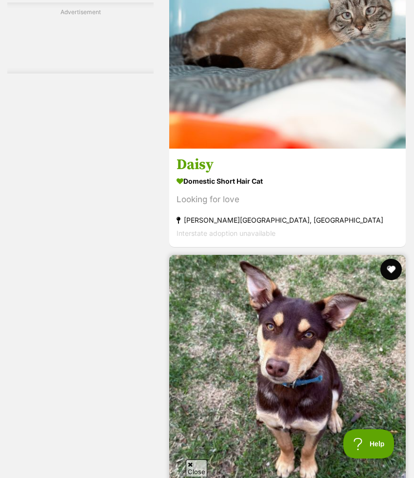
click at [392, 259] on button "favourite" at bounding box center [390, 269] width 21 height 21
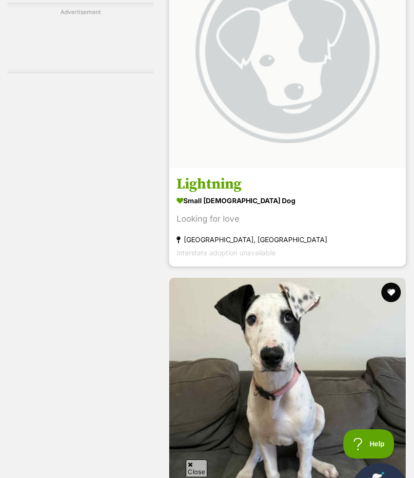
scroll to position [5260, 0]
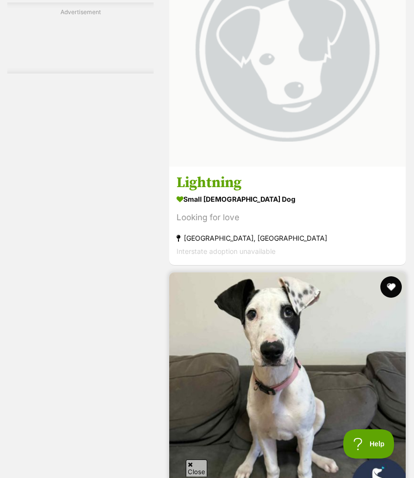
click at [391, 277] on button "favourite" at bounding box center [390, 287] width 21 height 21
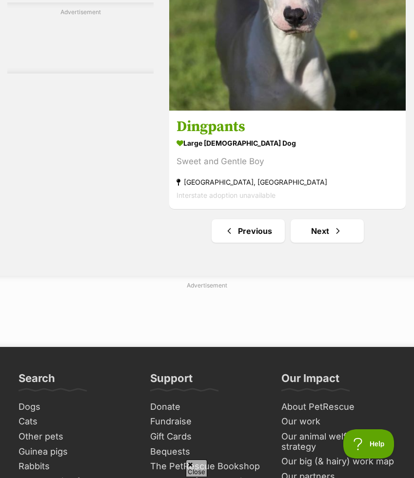
scroll to position [7501, 0]
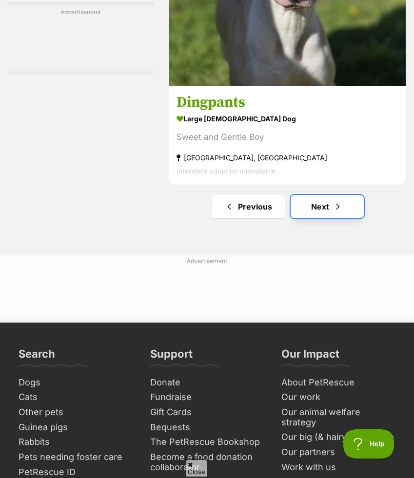
click at [339, 201] on span "Next page" at bounding box center [338, 207] width 10 height 12
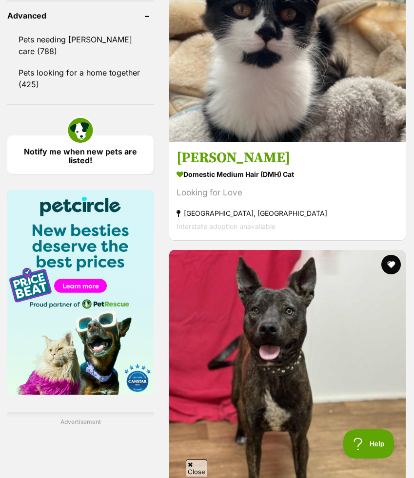
scroll to position [1215, 0]
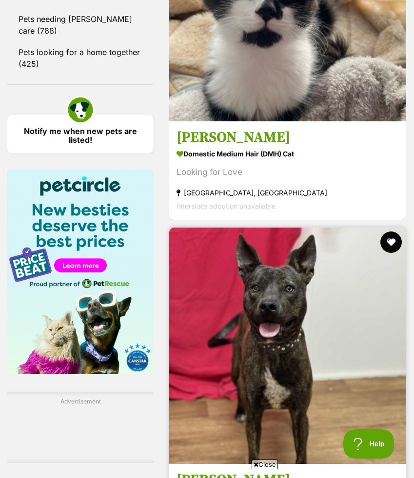
click at [394, 232] on button "favourite" at bounding box center [390, 242] width 21 height 21
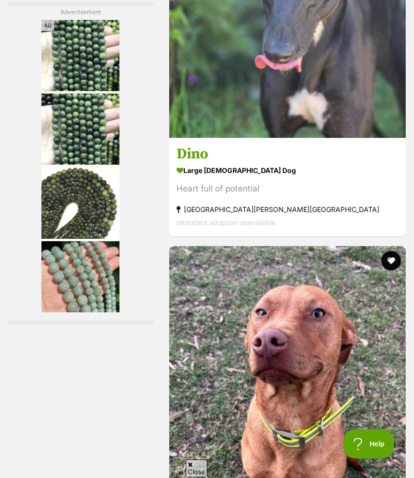
scroll to position [1926, 0]
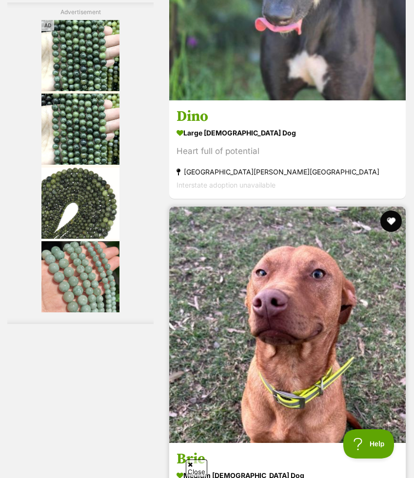
click at [394, 211] on button "favourite" at bounding box center [390, 221] width 21 height 21
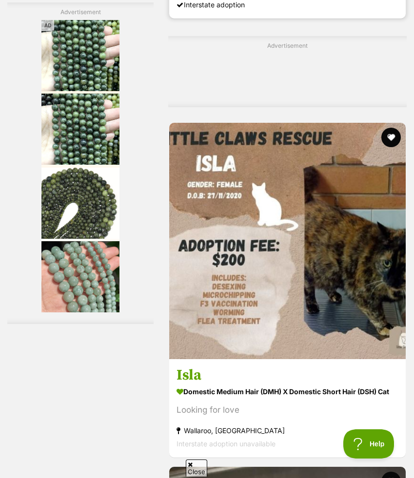
scroll to position [2518, 0]
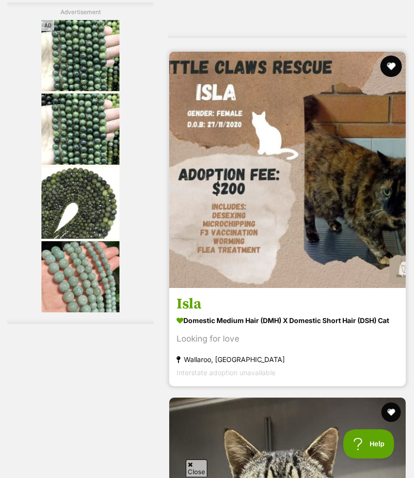
click at [389, 56] on button "favourite" at bounding box center [390, 66] width 21 height 21
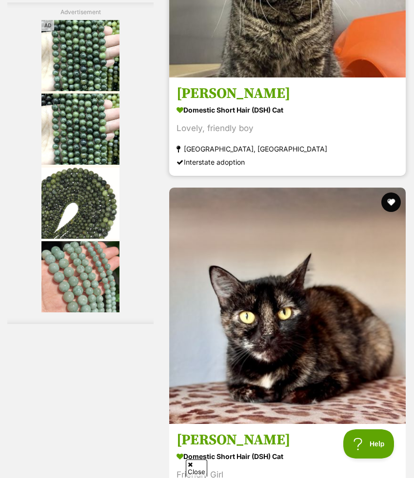
scroll to position [3120, 0]
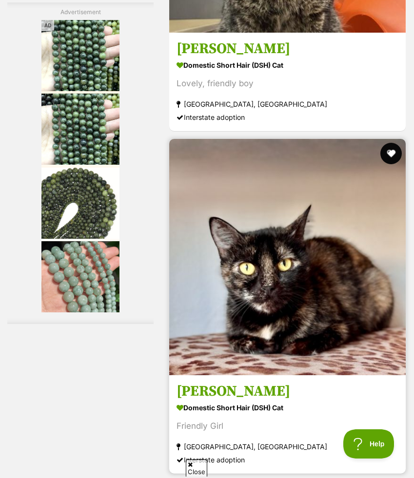
click at [388, 143] on button "favourite" at bounding box center [390, 153] width 21 height 21
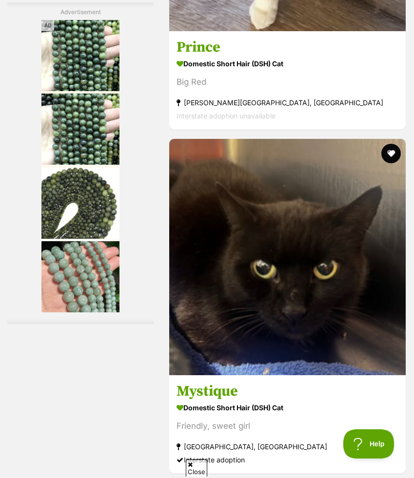
scroll to position [3855, 0]
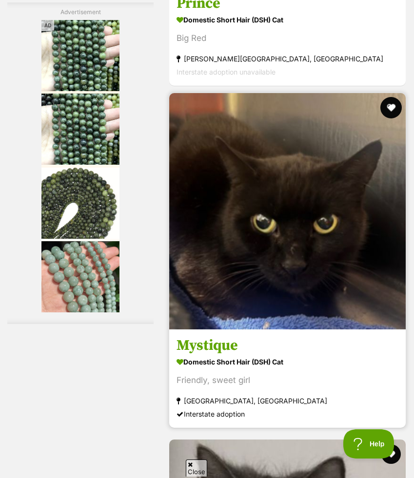
click at [390, 97] on button "favourite" at bounding box center [390, 107] width 21 height 21
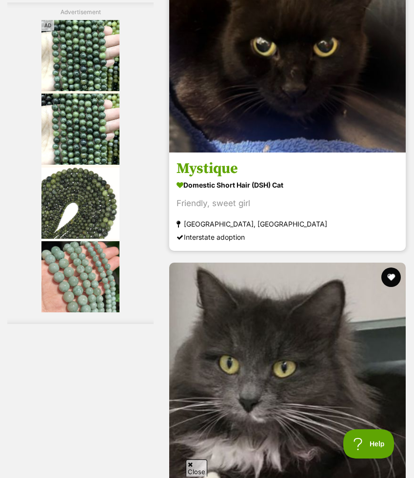
scroll to position [4132, 0]
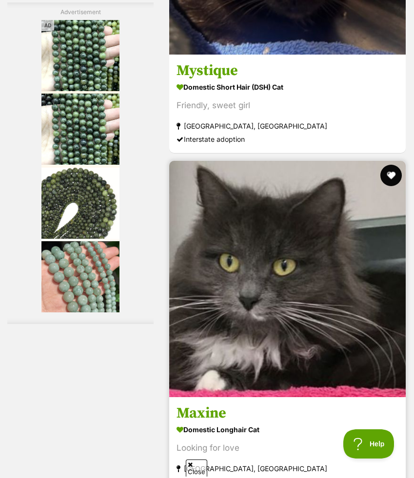
click at [387, 165] on button "favourite" at bounding box center [390, 175] width 21 height 21
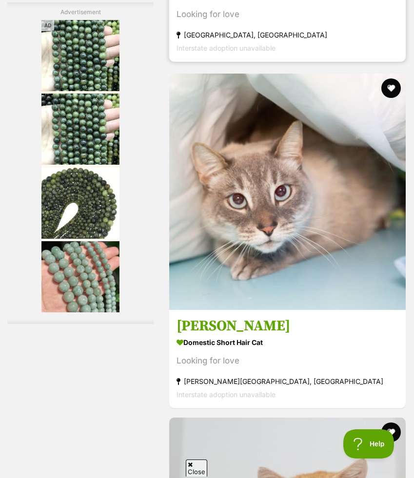
scroll to position [5045, 0]
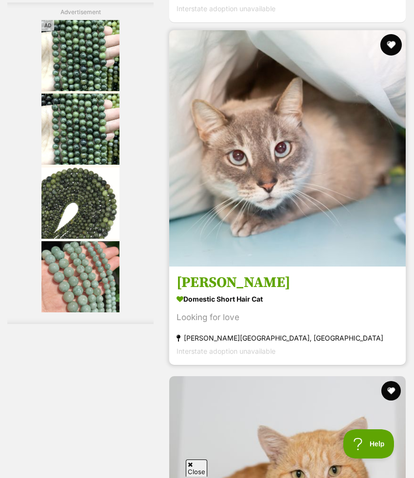
click at [390, 34] on button "favourite" at bounding box center [390, 44] width 21 height 21
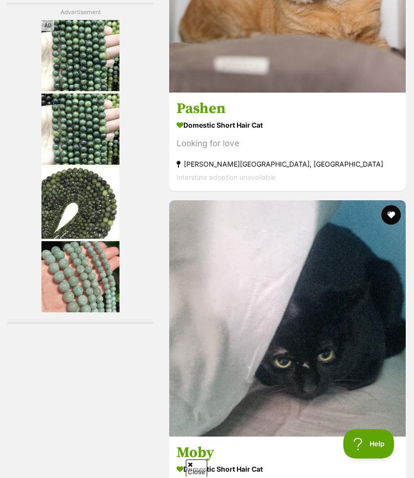
scroll to position [5570, 0]
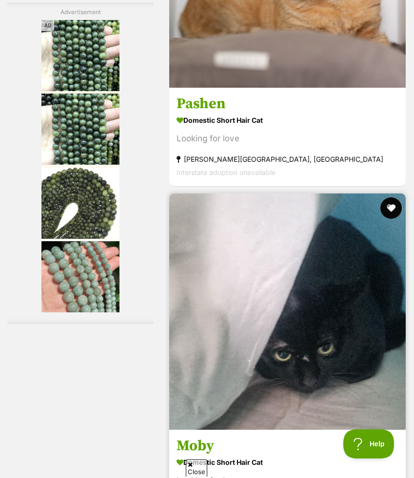
click at [396, 198] on button "favourite" at bounding box center [390, 208] width 21 height 21
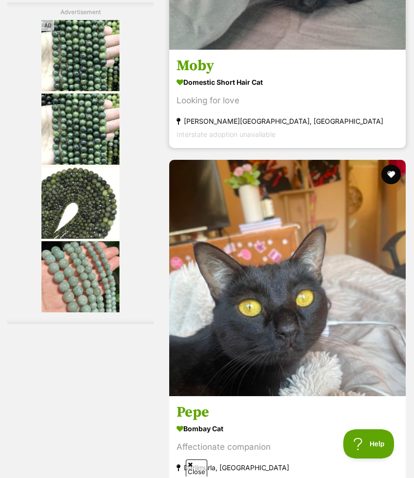
scroll to position [5963, 0]
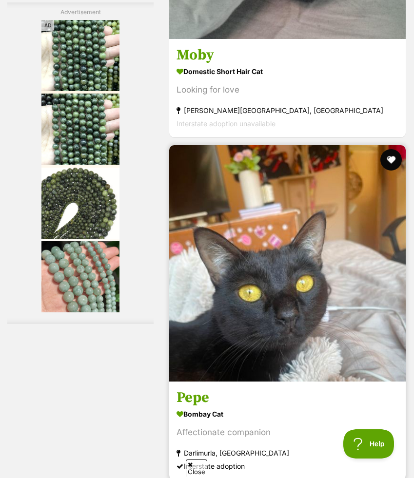
click at [386, 149] on button "favourite" at bounding box center [390, 159] width 21 height 21
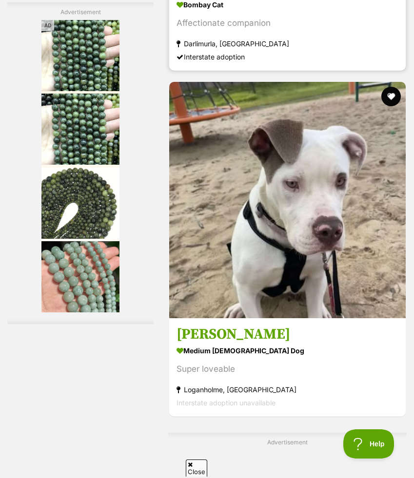
scroll to position [6403, 0]
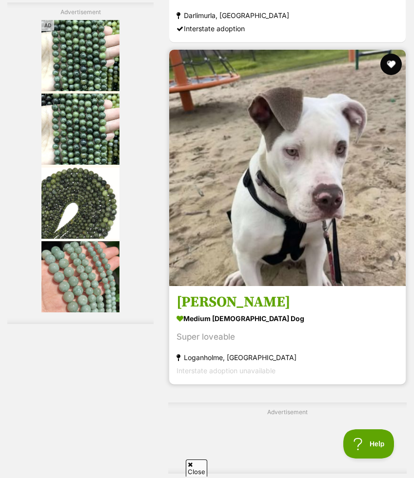
click at [387, 54] on button "favourite" at bounding box center [390, 64] width 21 height 21
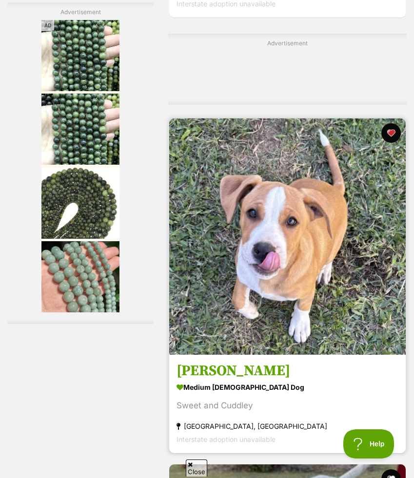
scroll to position [7105, 0]
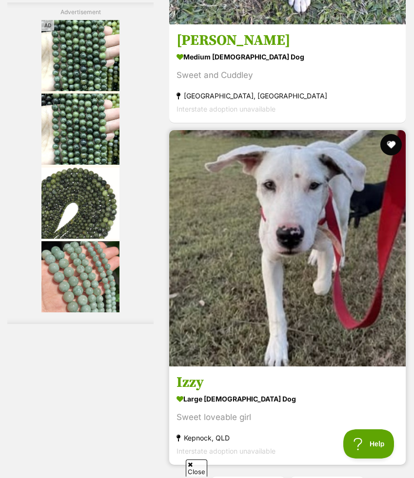
click at [389, 134] on button "favourite" at bounding box center [390, 144] width 21 height 21
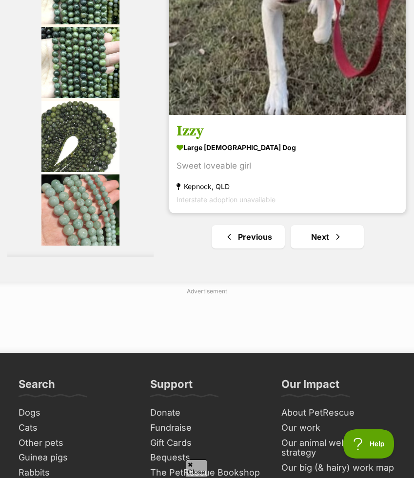
scroll to position [7440, 0]
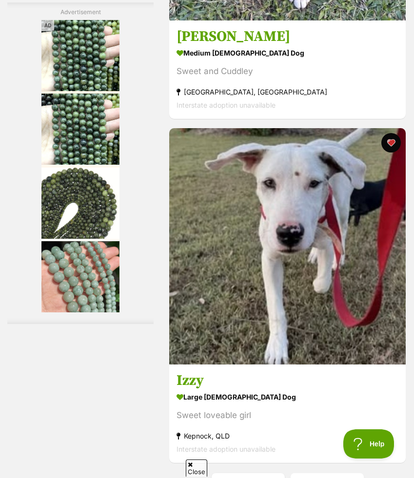
click at [349, 138] on img at bounding box center [287, 246] width 237 height 237
